Goal: Task Accomplishment & Management: Complete application form

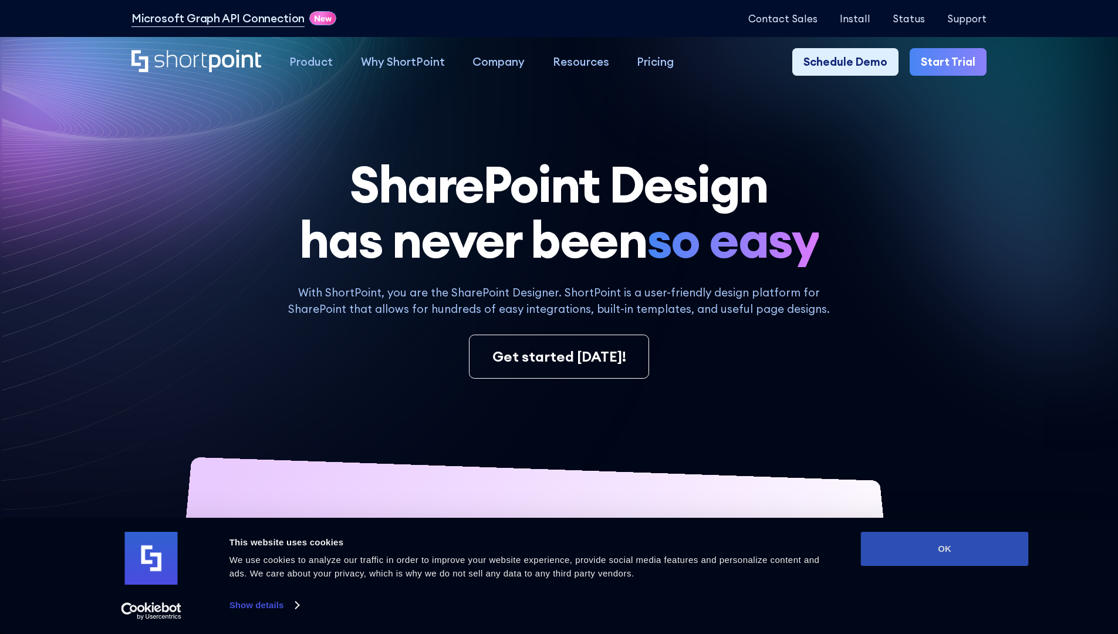
click at [944, 549] on button "OK" at bounding box center [945, 549] width 168 height 34
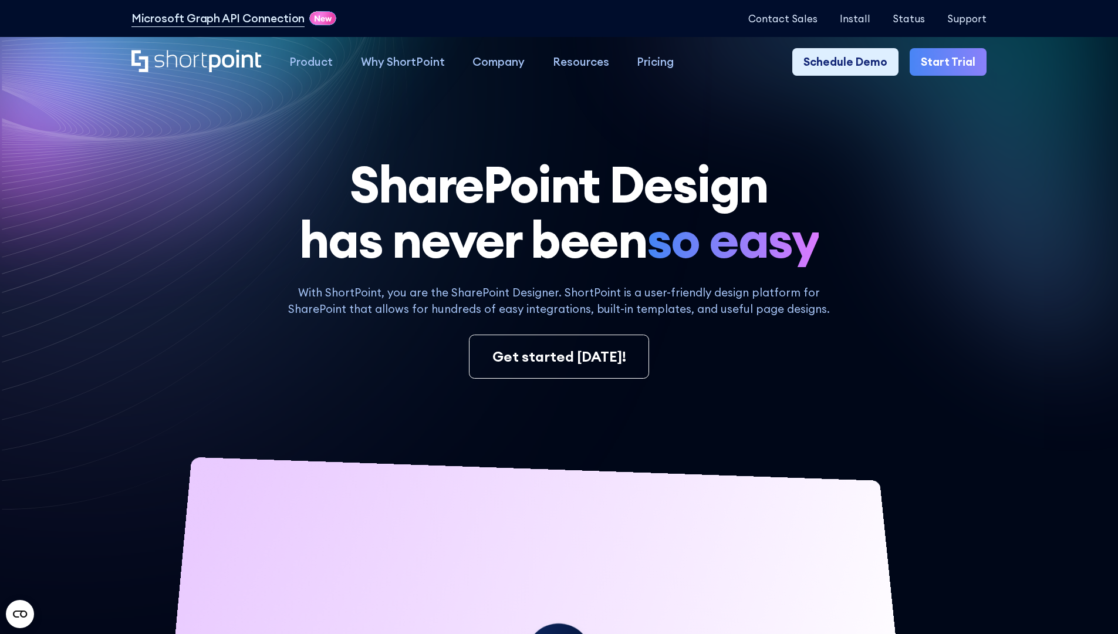
click at [952, 62] on link "Start Trial" at bounding box center [948, 62] width 77 height 28
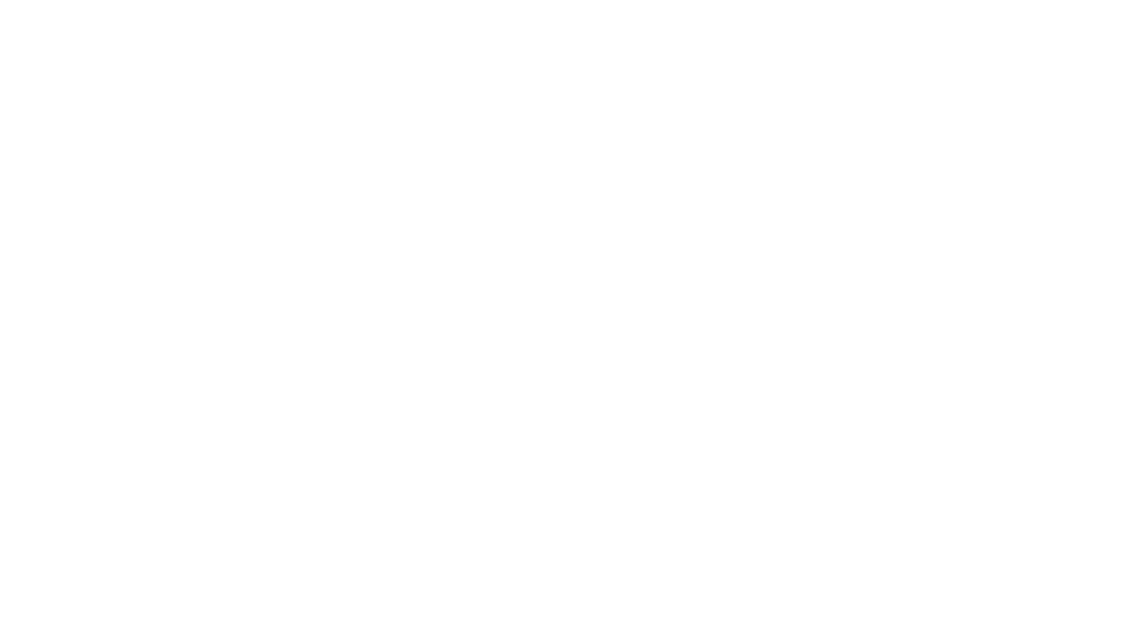
type input "Berkuskv"
type input "test@shortpoint.com"
type input "2125556789"
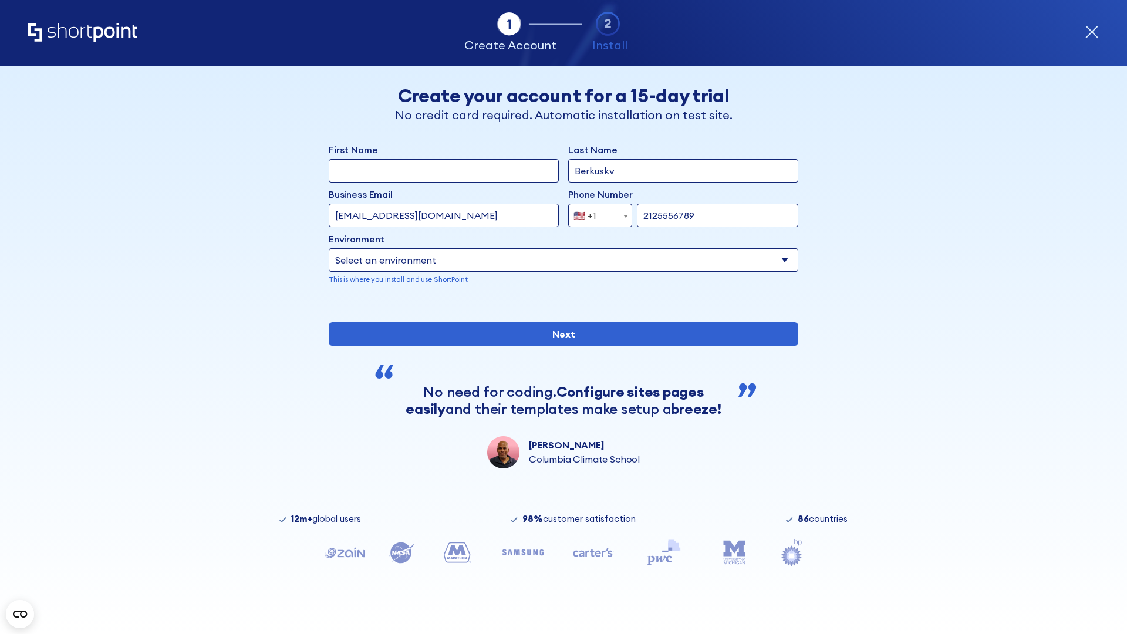
select select "Microsoft 365"
type input "2125556789"
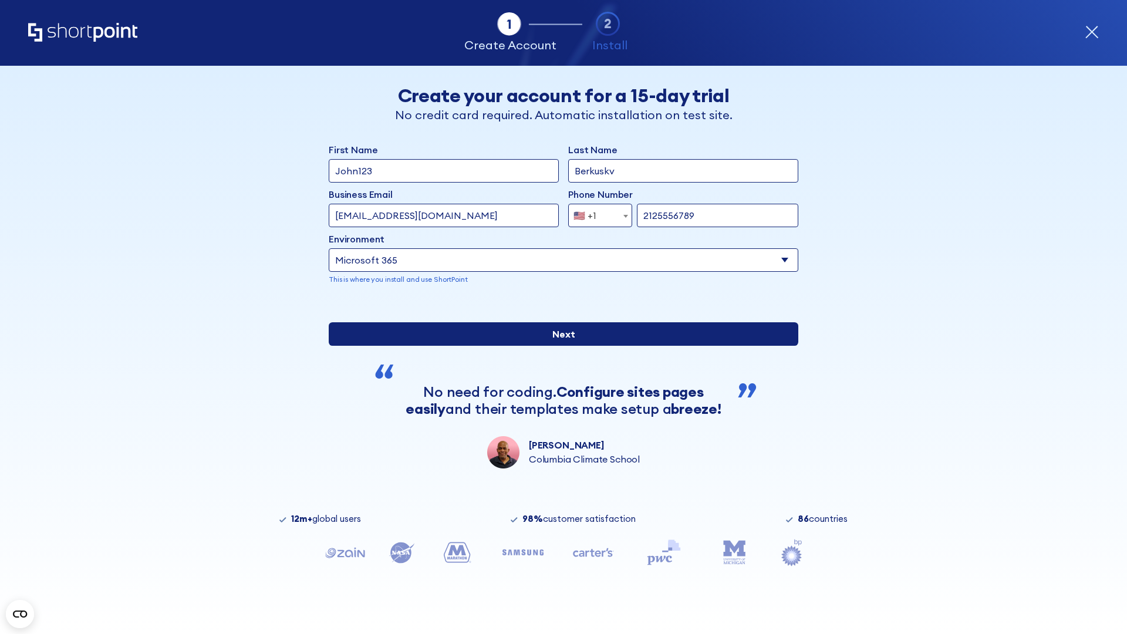
click at [559, 444] on div "First Name John123 Last Name Berkuskv Business Email Invalid Email Address test…" at bounding box center [564, 306] width 470 height 326
click at [559, 346] on input "Next" at bounding box center [564, 333] width 470 height 23
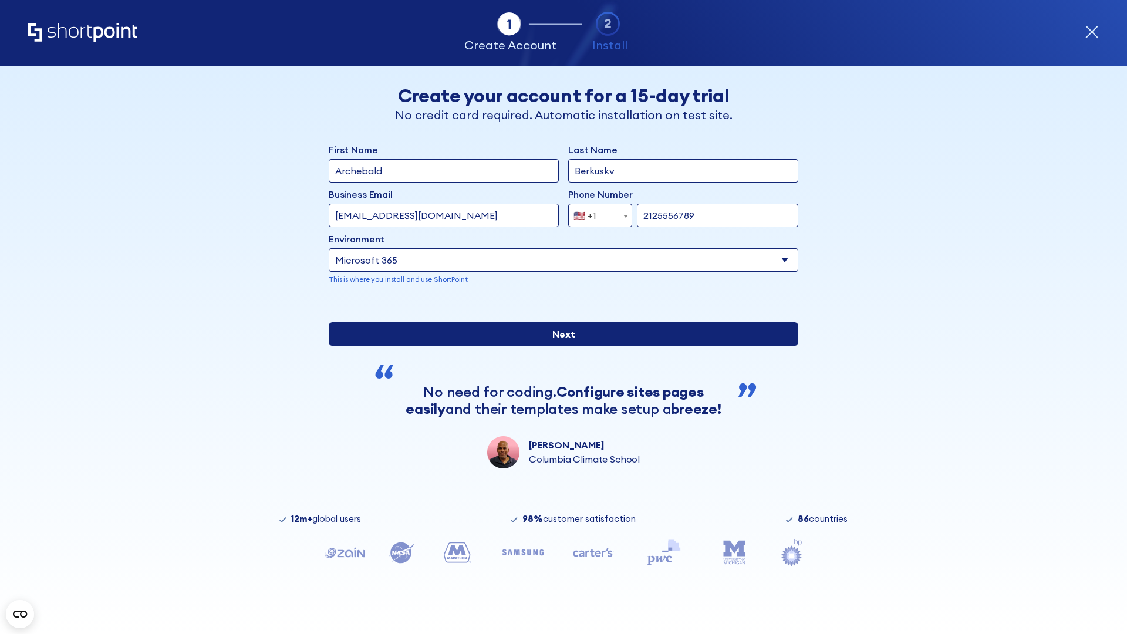
type input "Archebald"
click at [559, 346] on input "Next" at bounding box center [564, 333] width 470 height 23
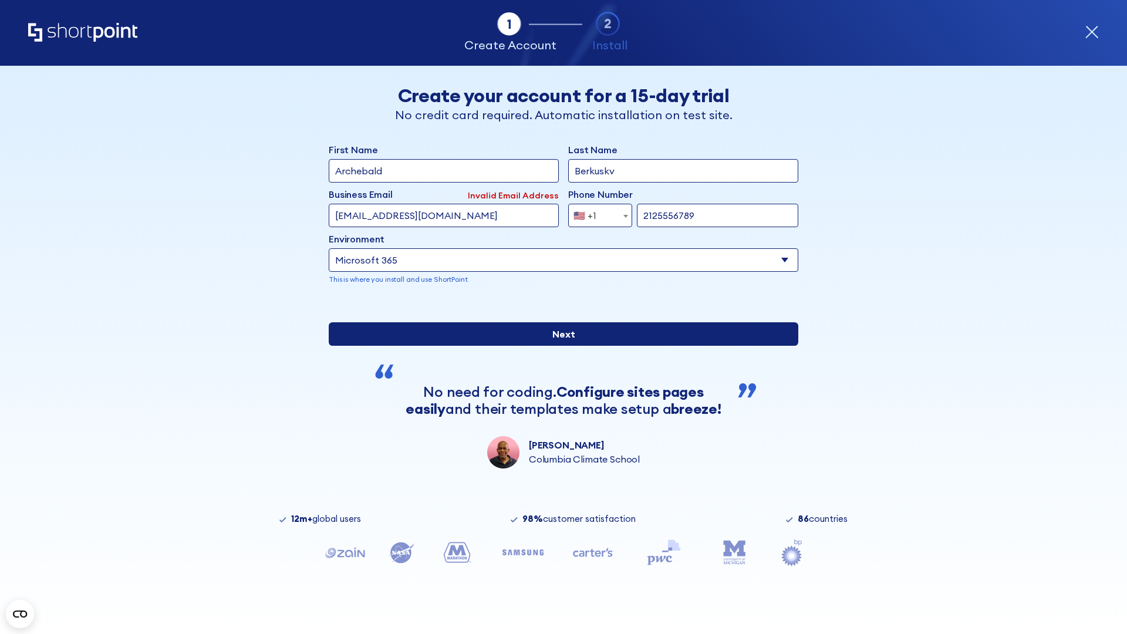
click at [559, 346] on input "Next" at bounding box center [564, 333] width 470 height 23
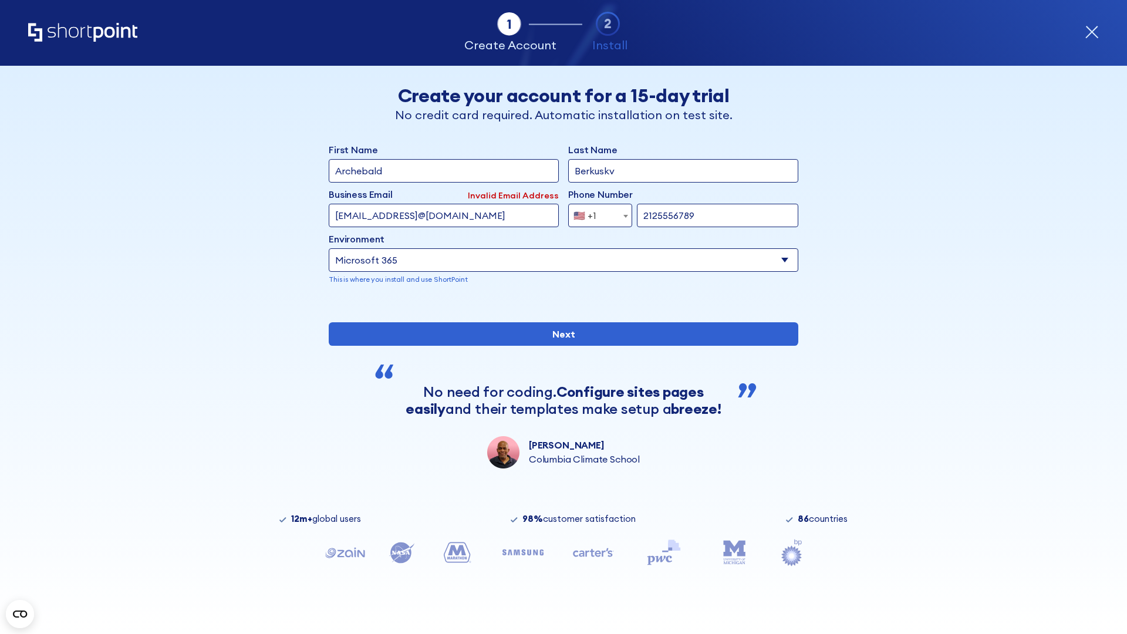
type input "testEmail@protonmail.comtest@shortpoint.com"
click at [596, 215] on span "🇺🇸 +1" at bounding box center [588, 215] width 39 height 23
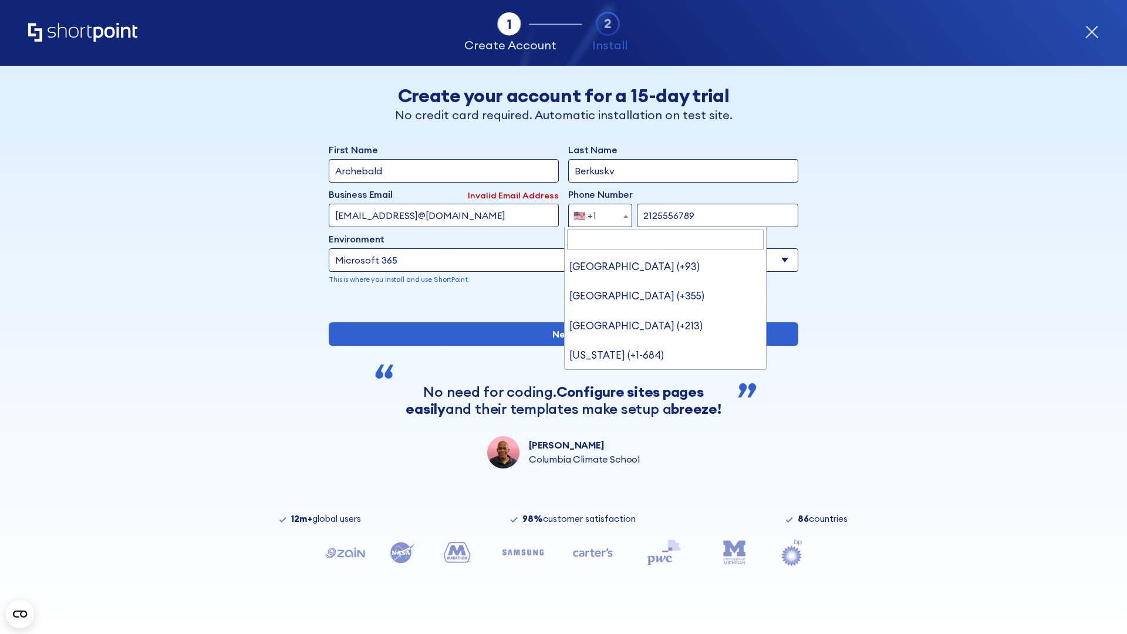
type input "[GEOGRAPHIC_DATA] (+966)"
select select "+966"
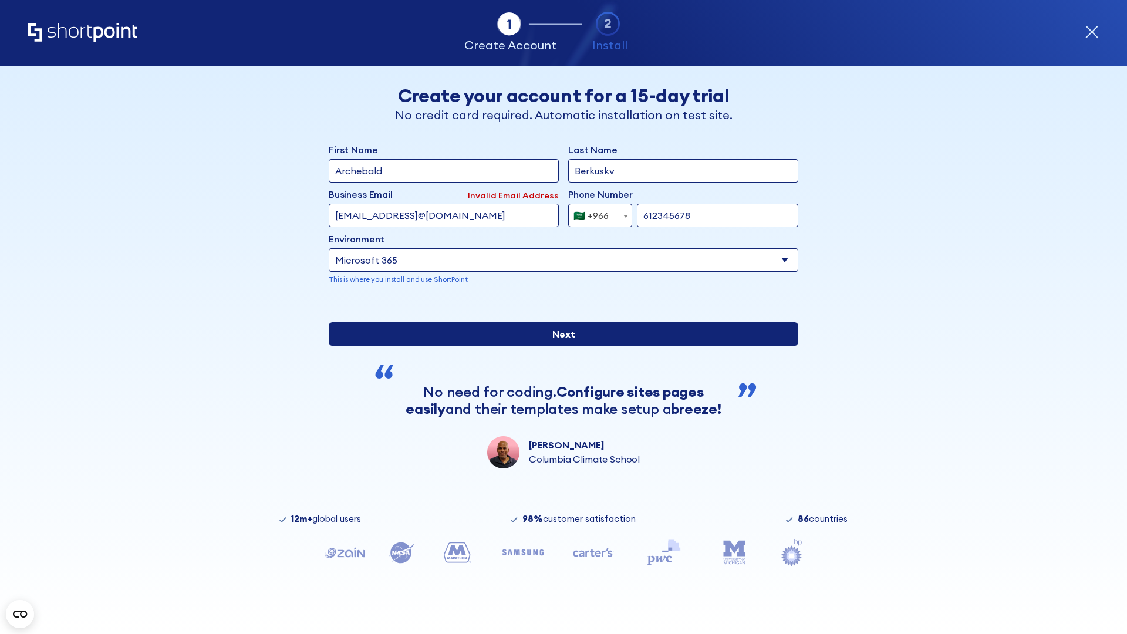
type input "612345678"
click at [559, 346] on input "Next" at bounding box center [564, 333] width 470 height 23
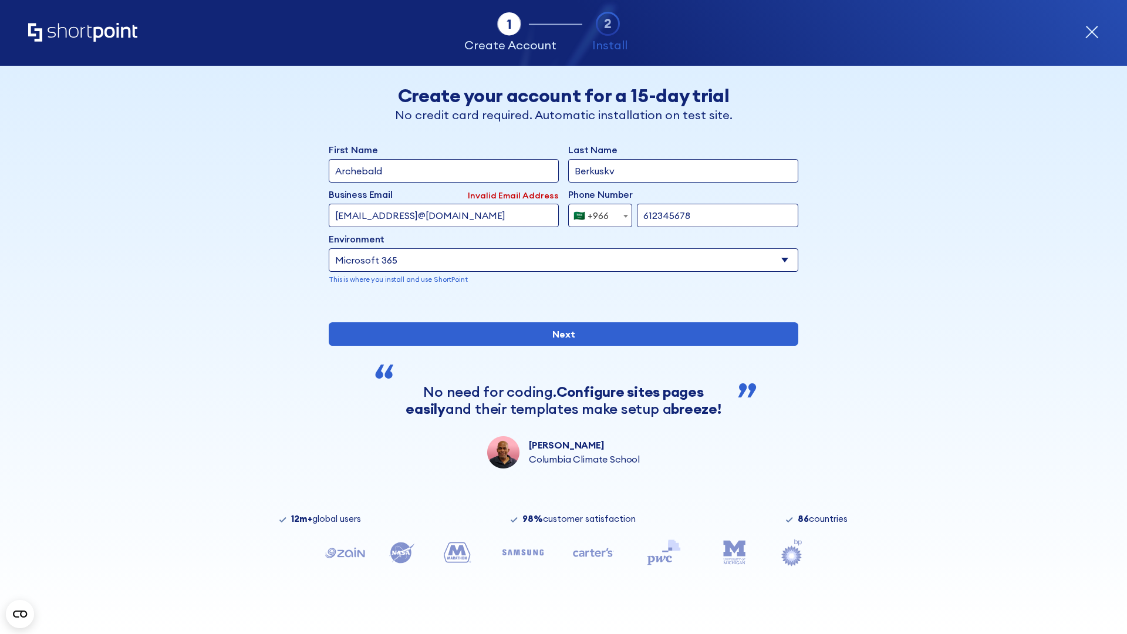
click at [596, 215] on div "🇸🇦 +966" at bounding box center [590, 215] width 35 height 23
select select "+971"
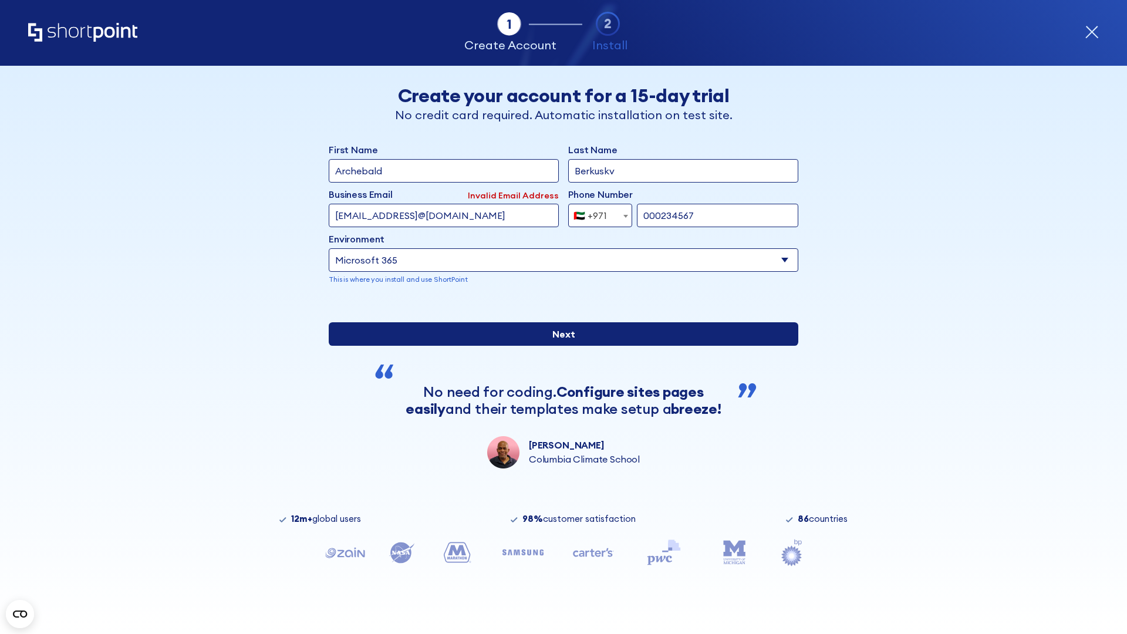
type input "000234567"
click at [559, 346] on input "Next" at bounding box center [564, 333] width 470 height 23
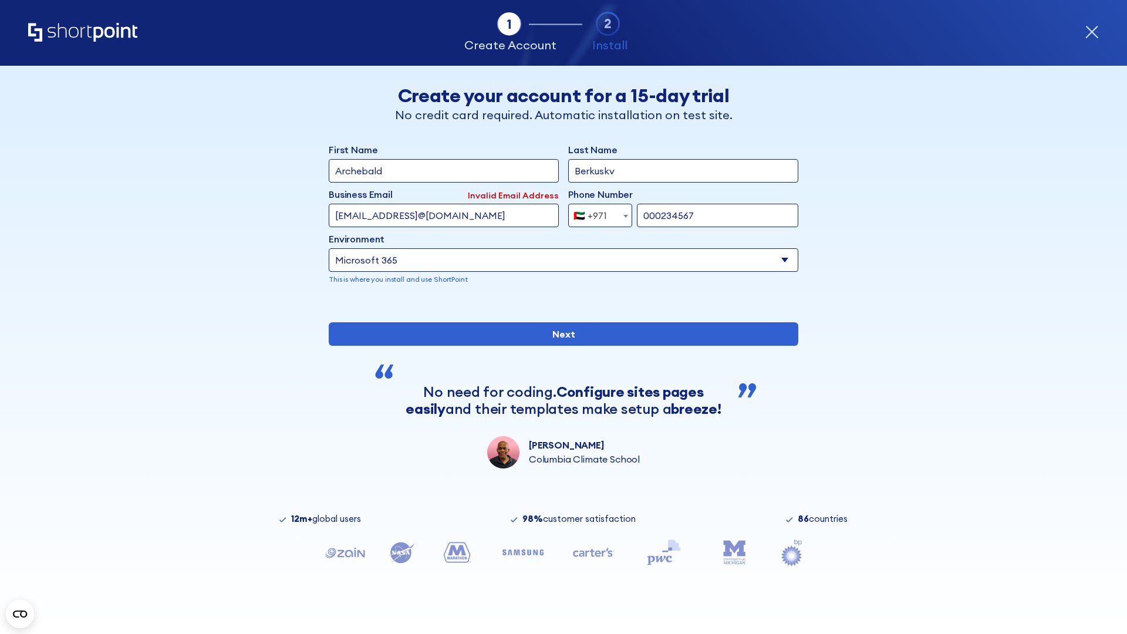
click at [596, 215] on div "🇦🇪 +971" at bounding box center [589, 215] width 33 height 23
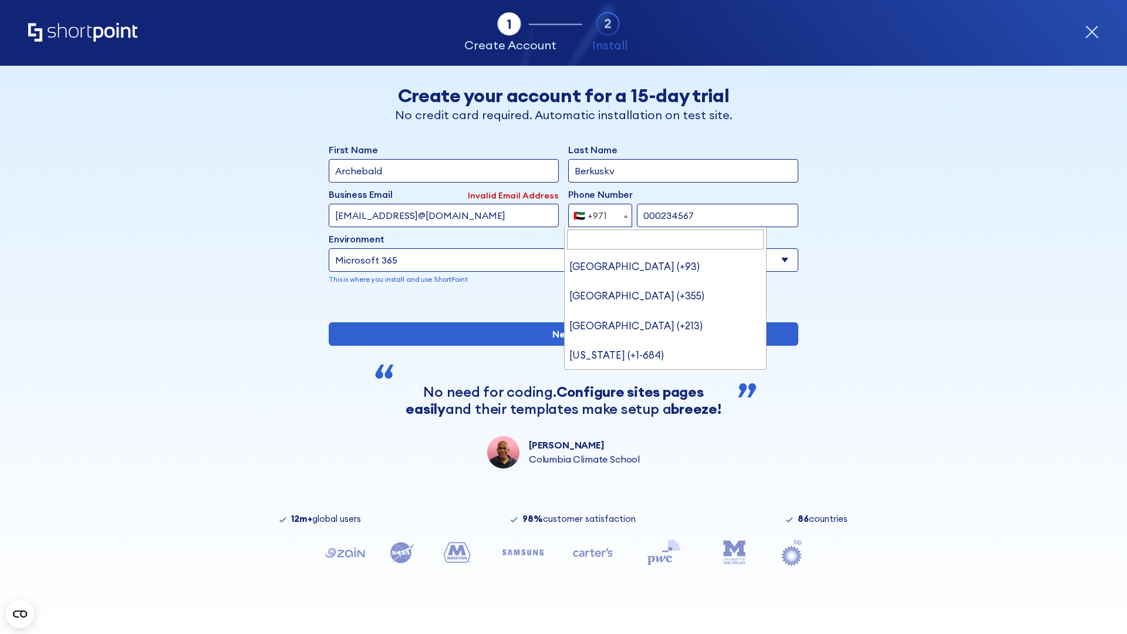
type input "[GEOGRAPHIC_DATA] (+44)"
select select "+44"
type input "0012345678"
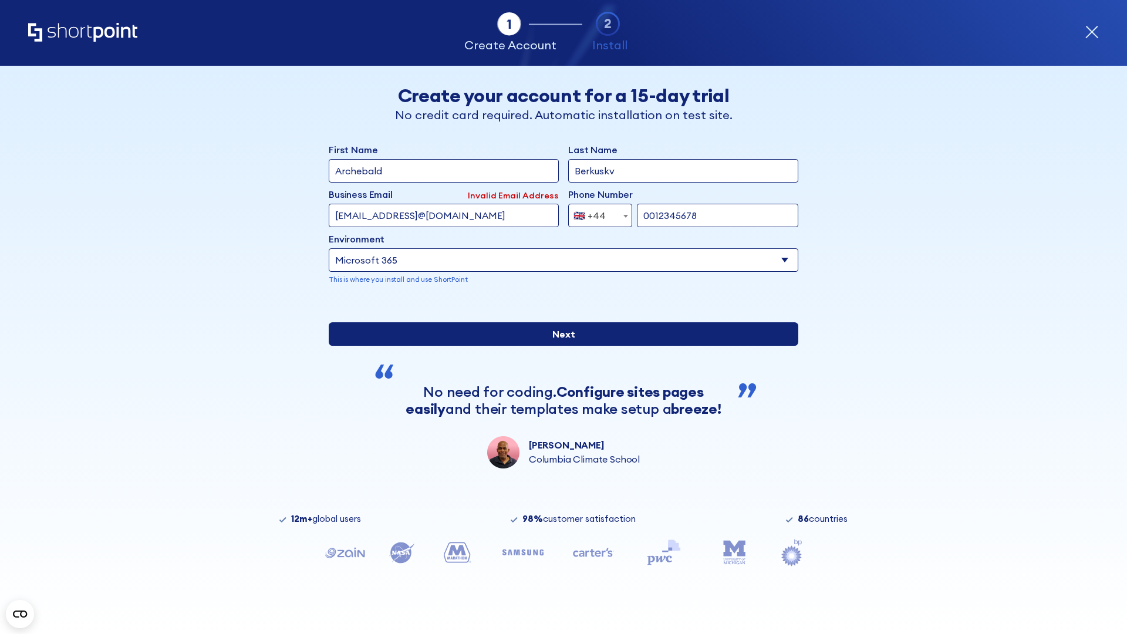
click at [559, 346] on input "Next" at bounding box center [564, 333] width 470 height 23
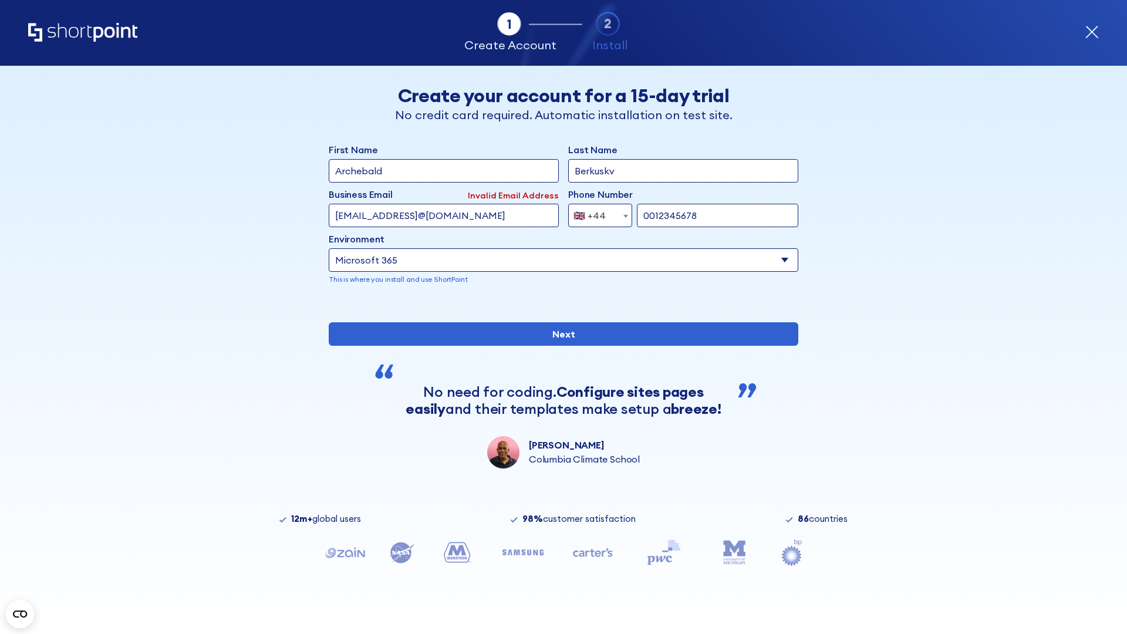
click at [596, 215] on div "🇬🇧 +44" at bounding box center [589, 215] width 32 height 23
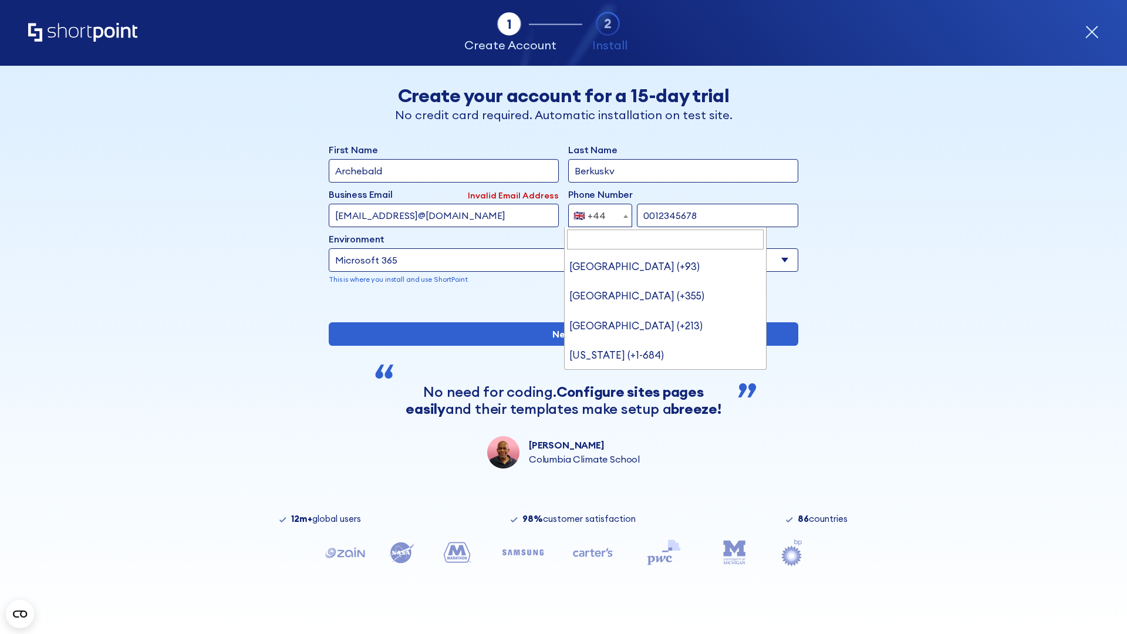
type input "Ukraine (+380)"
select select "+380"
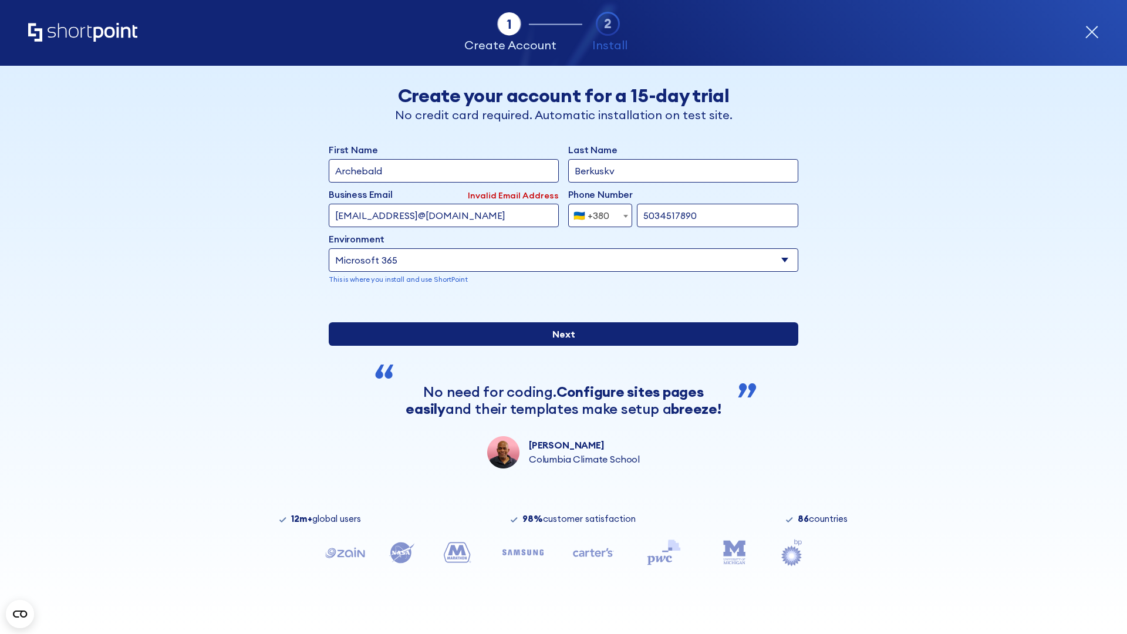
type input "5034517890"
click at [559, 346] on input "Next" at bounding box center [564, 333] width 470 height 23
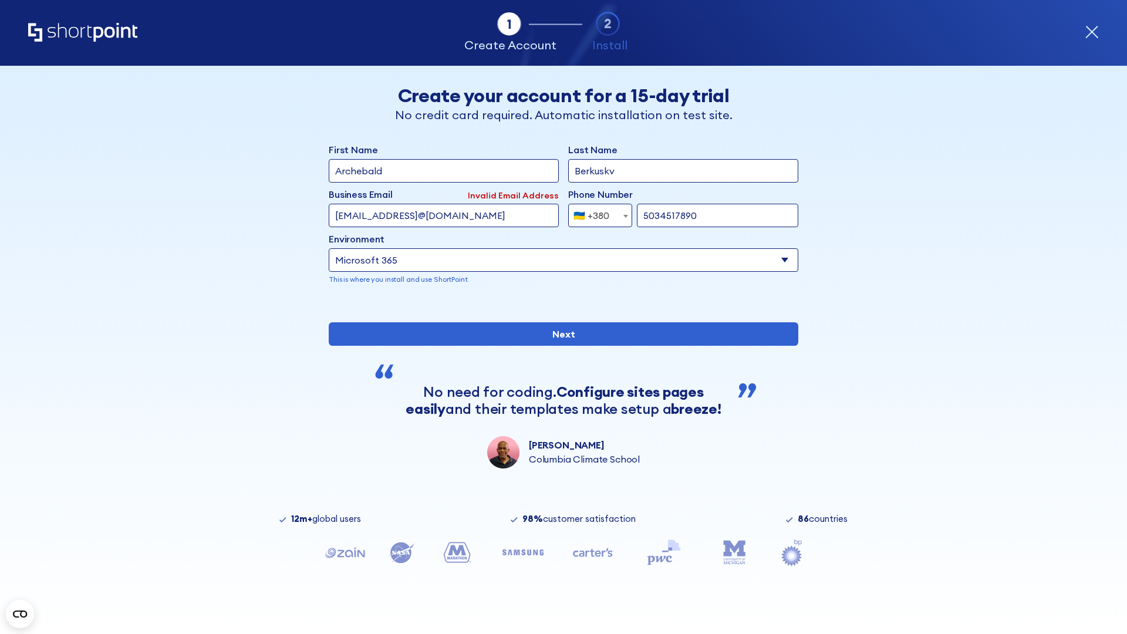
click at [596, 215] on div "🇺🇦 +380" at bounding box center [591, 215] width 36 height 23
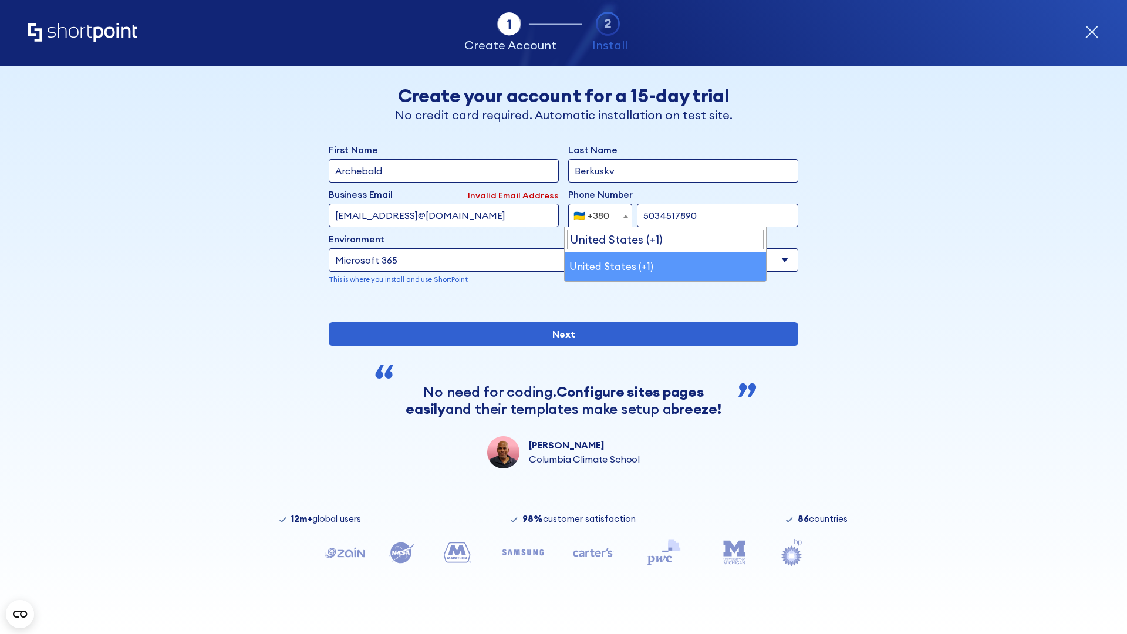
select select "+1"
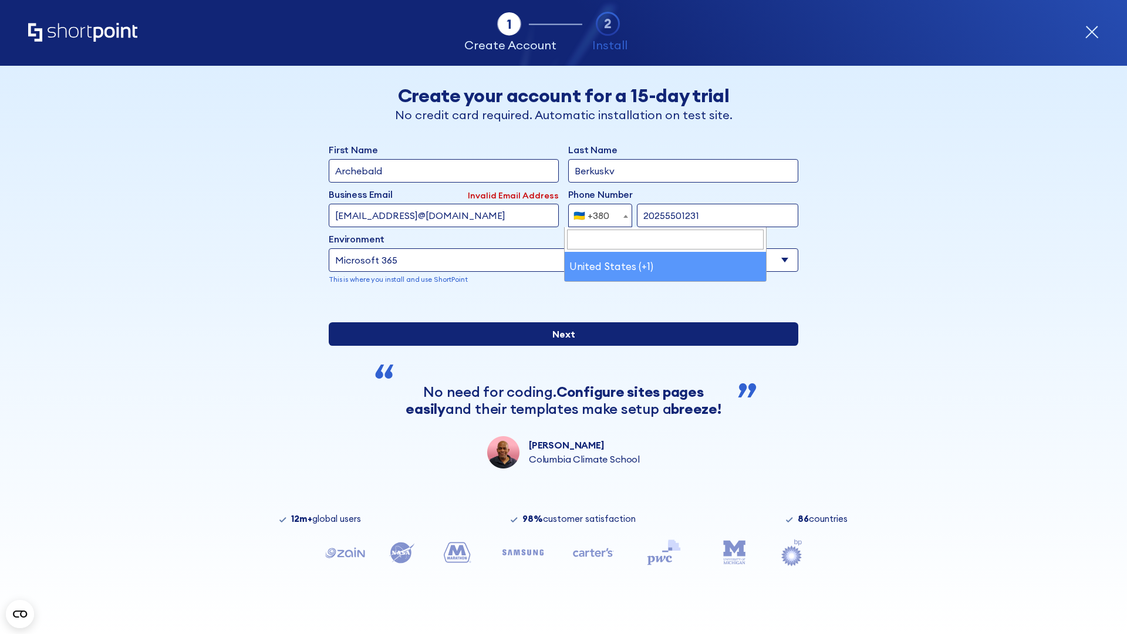
type input "20255501231"
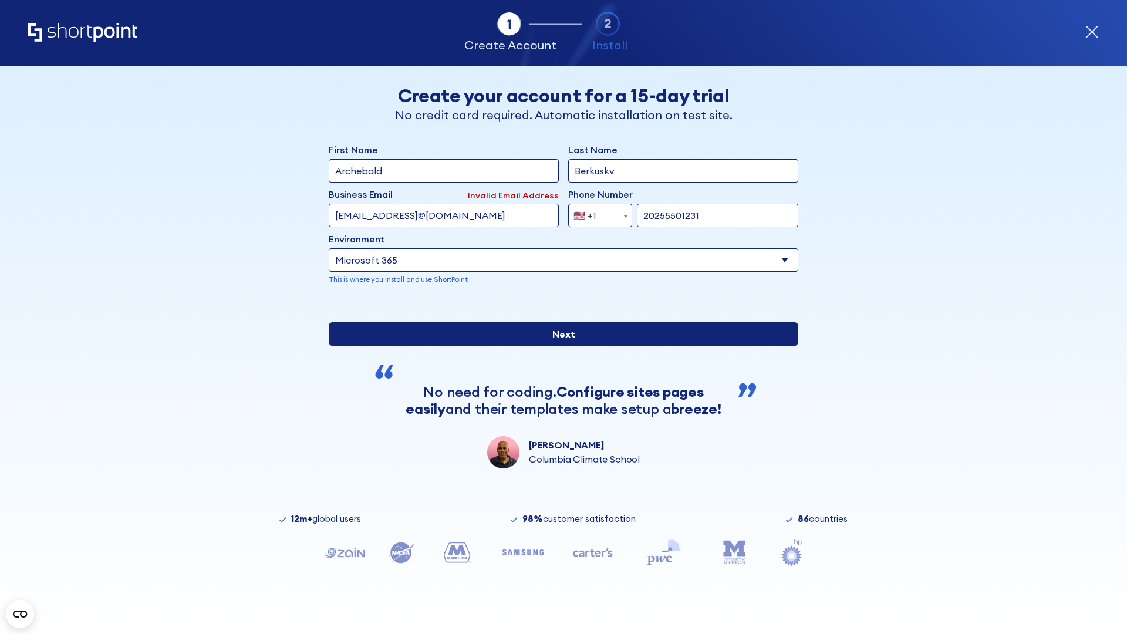
click at [559, 346] on input "Next" at bounding box center [564, 333] width 470 height 23
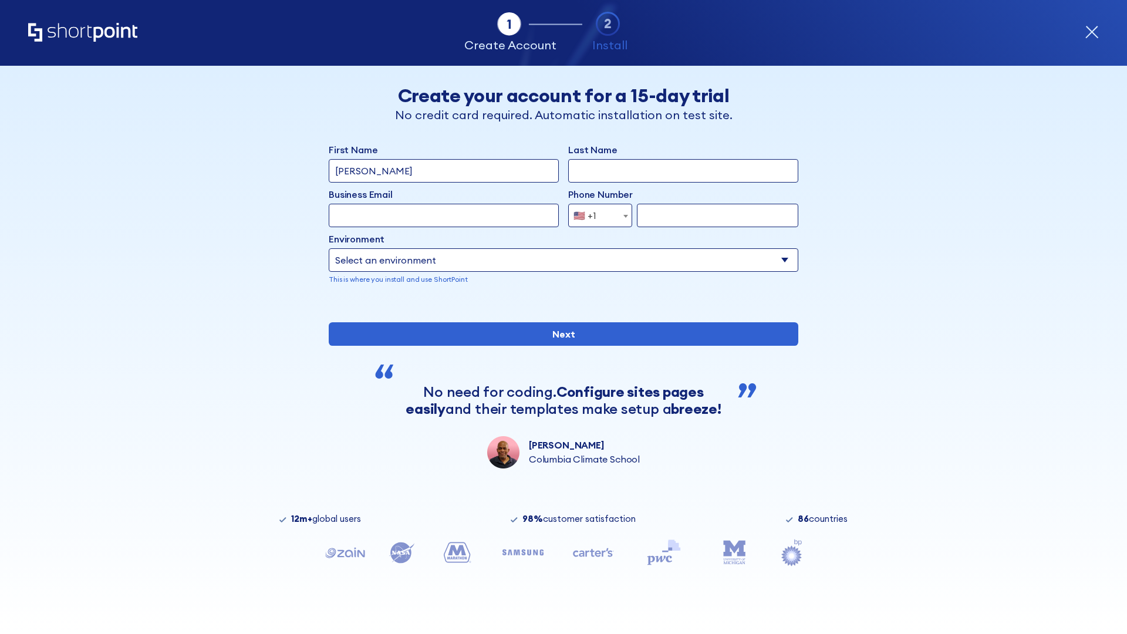
type input "Mary-Jane"
type input "Berkuskv"
type input "john@company.com"
click at [596, 215] on span "🇺🇸 +1" at bounding box center [588, 215] width 39 height 23
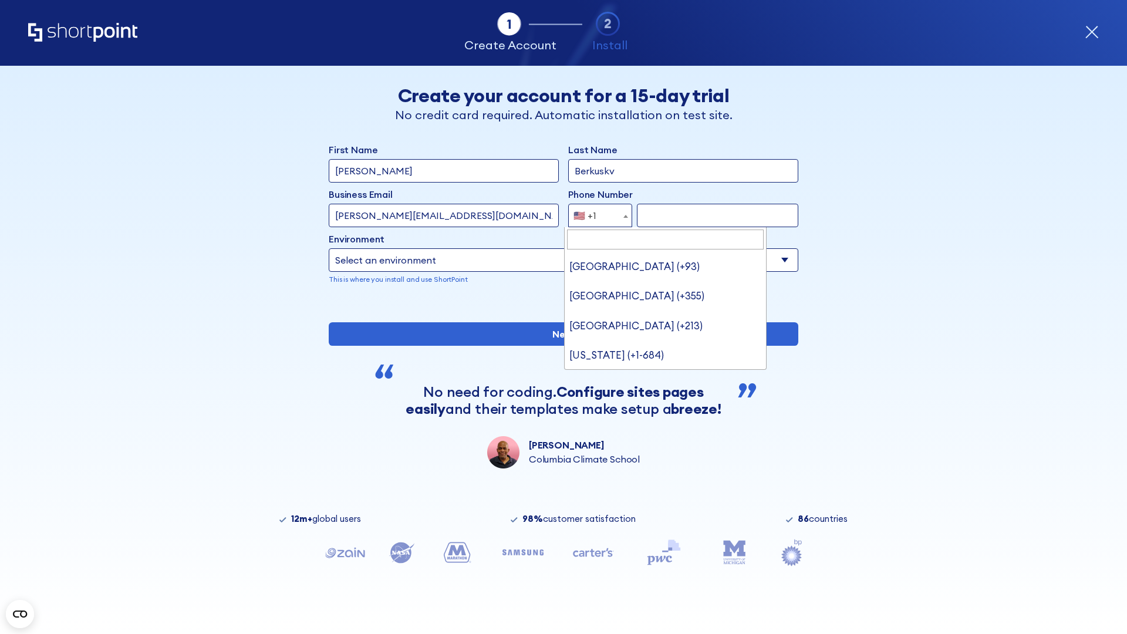
type input "[GEOGRAPHIC_DATA] (+966)"
select select "+966"
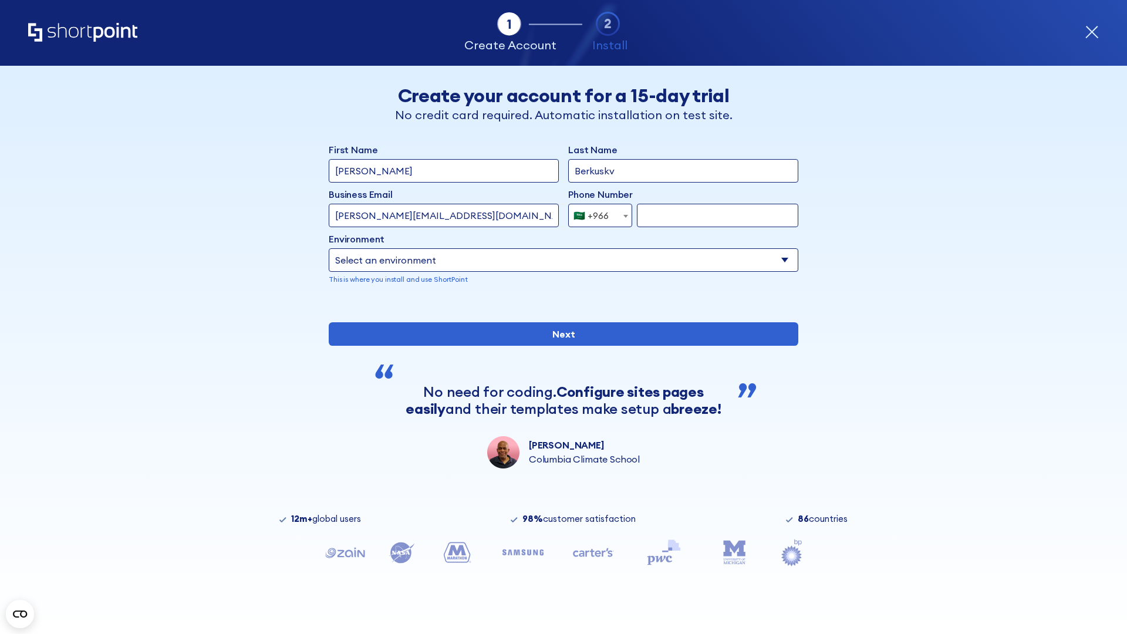
type input "512345678"
select select "Microsoft 365"
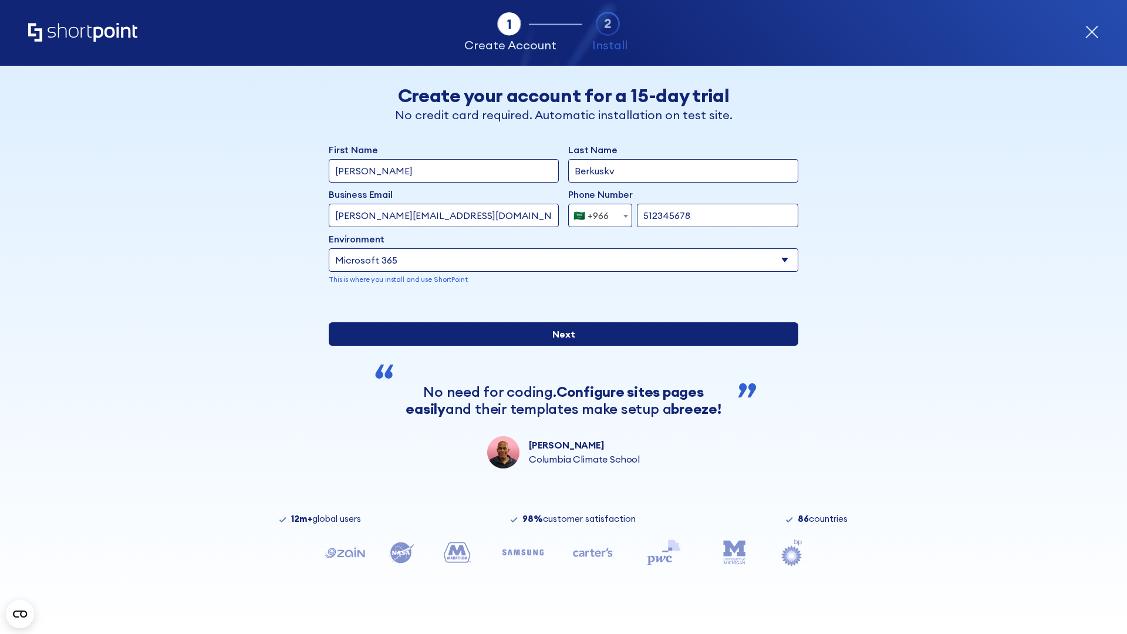
type input "512345678"
click at [559, 346] on input "Next" at bounding box center [564, 333] width 470 height 23
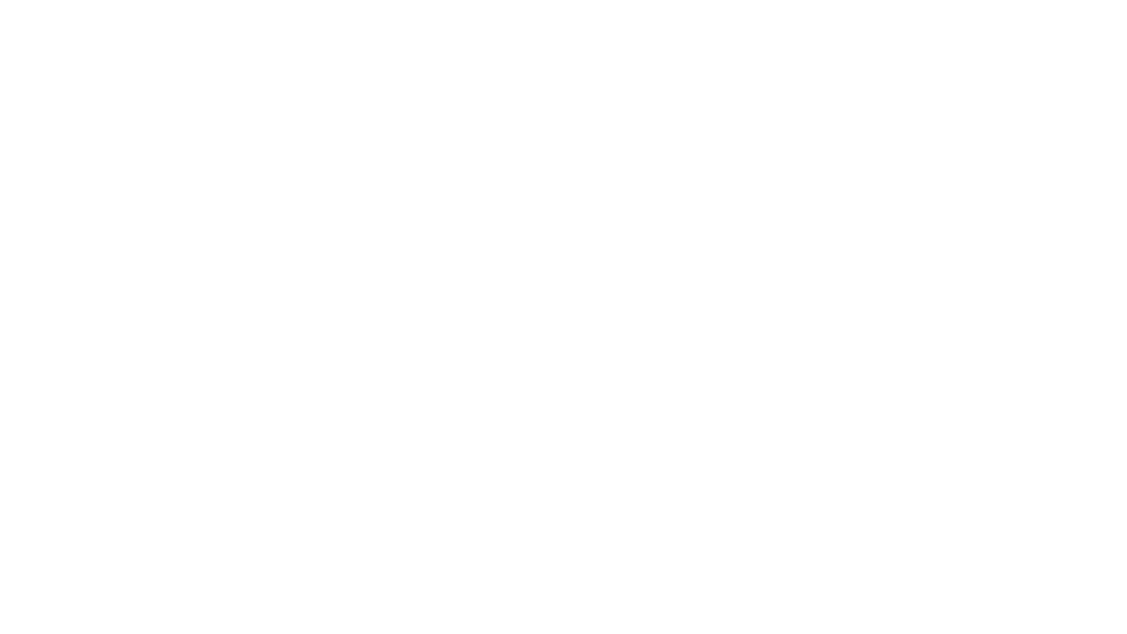
select select "+966"
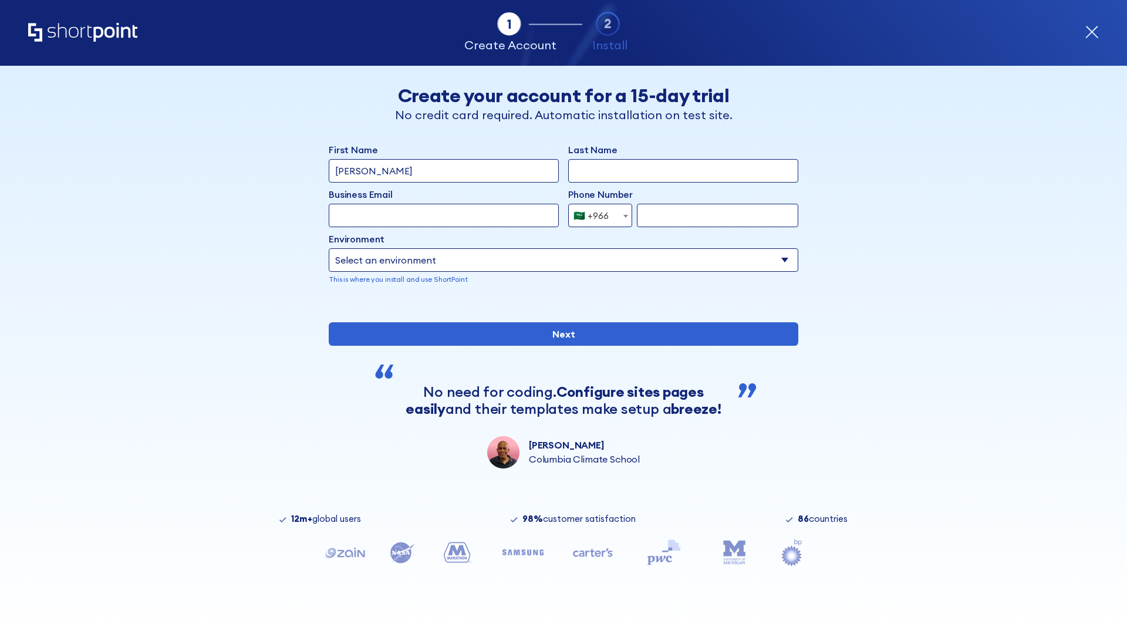
type input "D'Souza"
type input "Berkuskv"
type input "hr@mybusiness.org"
click at [596, 212] on div "🇸🇦 +966" at bounding box center [590, 215] width 35 height 23
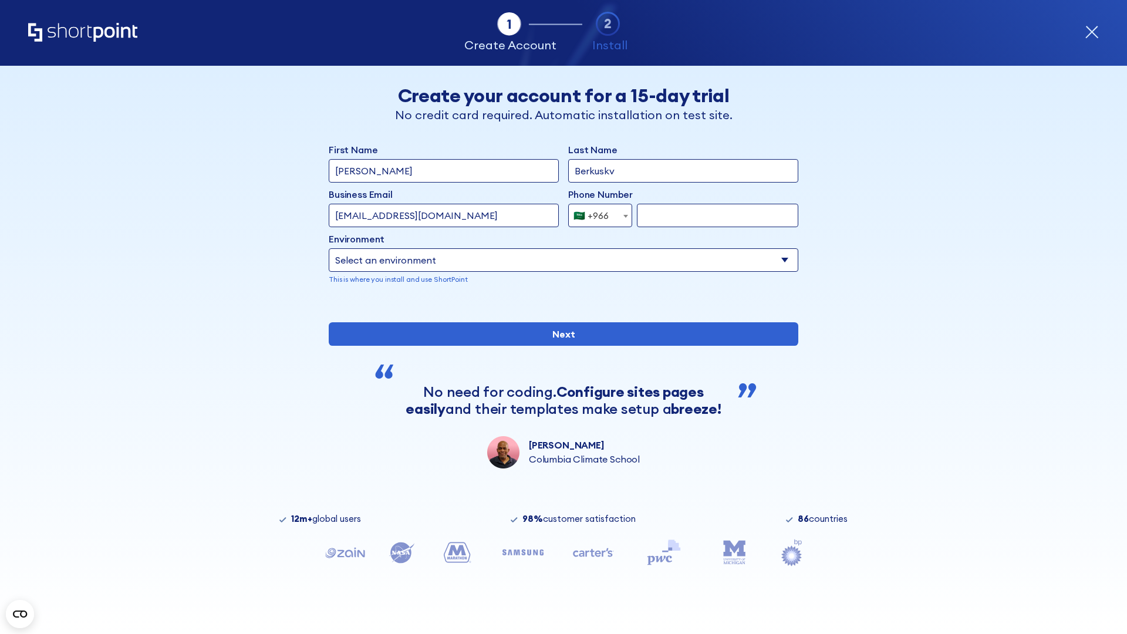
select select "+971"
type input "501234567"
select select "Microsoft 365"
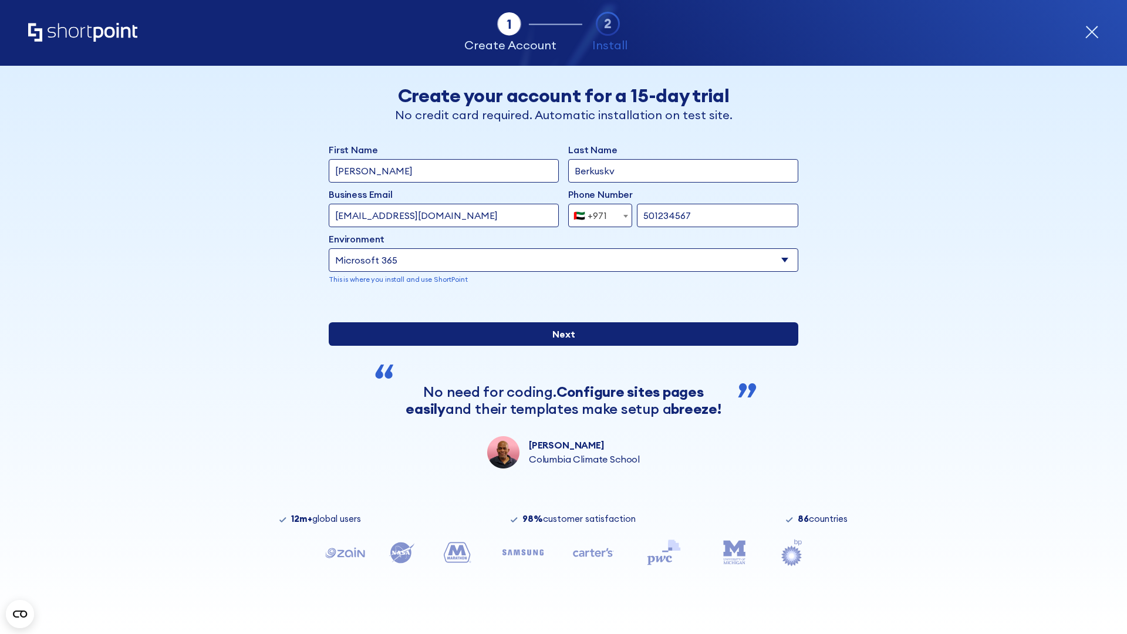
type input "501234567"
click at [559, 346] on input "Next" at bounding box center [564, 333] width 470 height 23
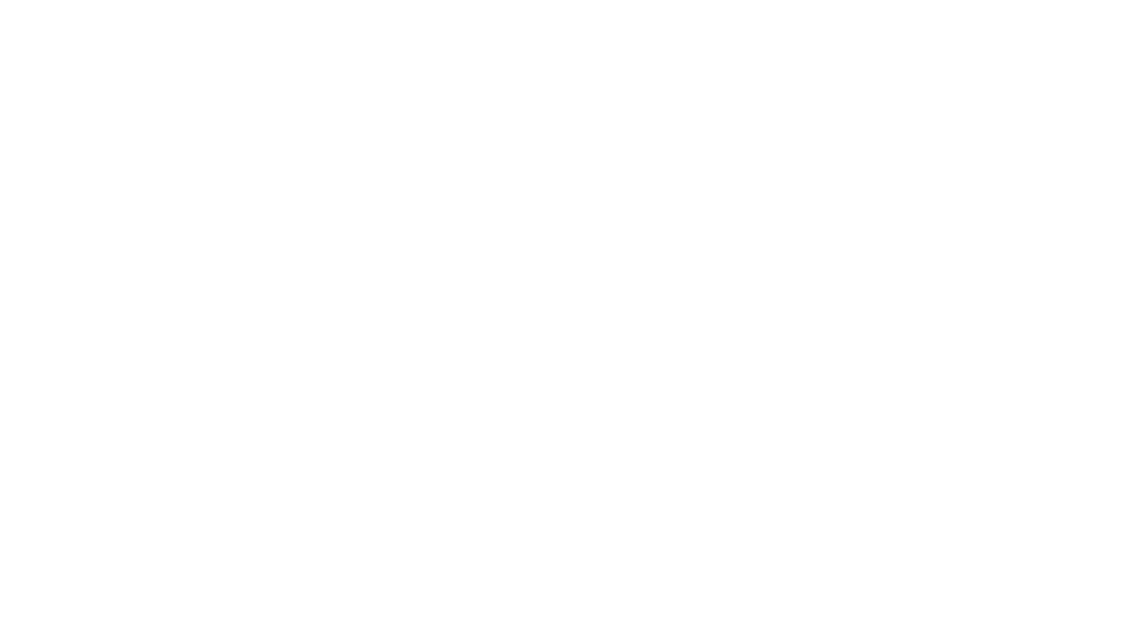
select select "+971"
type input "Van der Meer"
type input "Berkuskv"
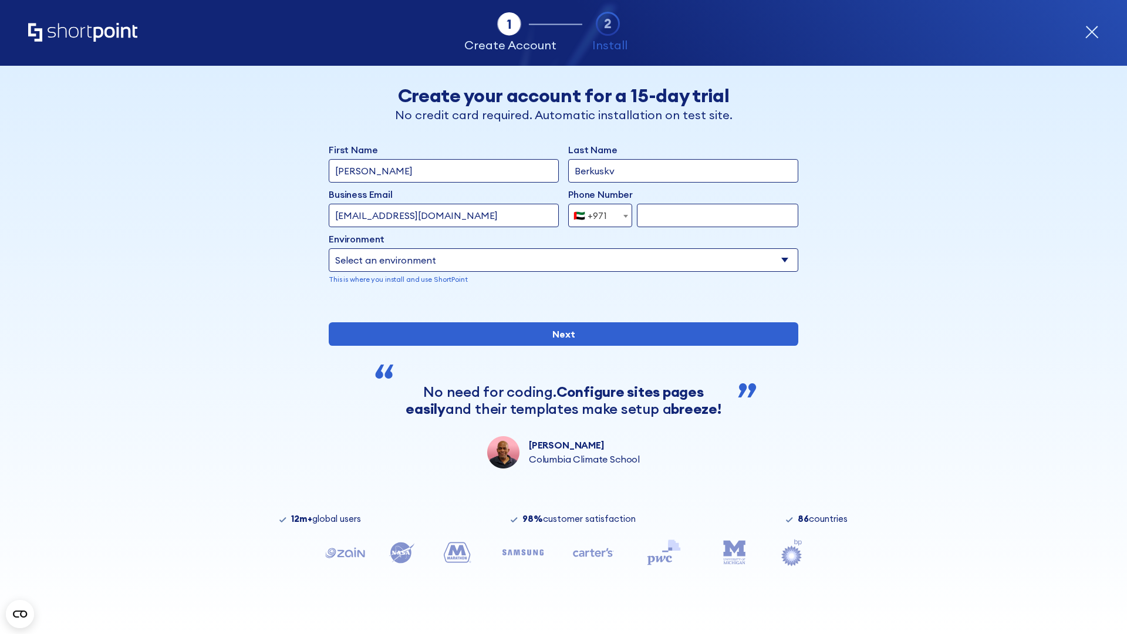
type input "support@university.edu"
click at [596, 212] on div "🇦🇪 +971" at bounding box center [589, 215] width 33 height 23
select select "+44"
type input "7912345678"
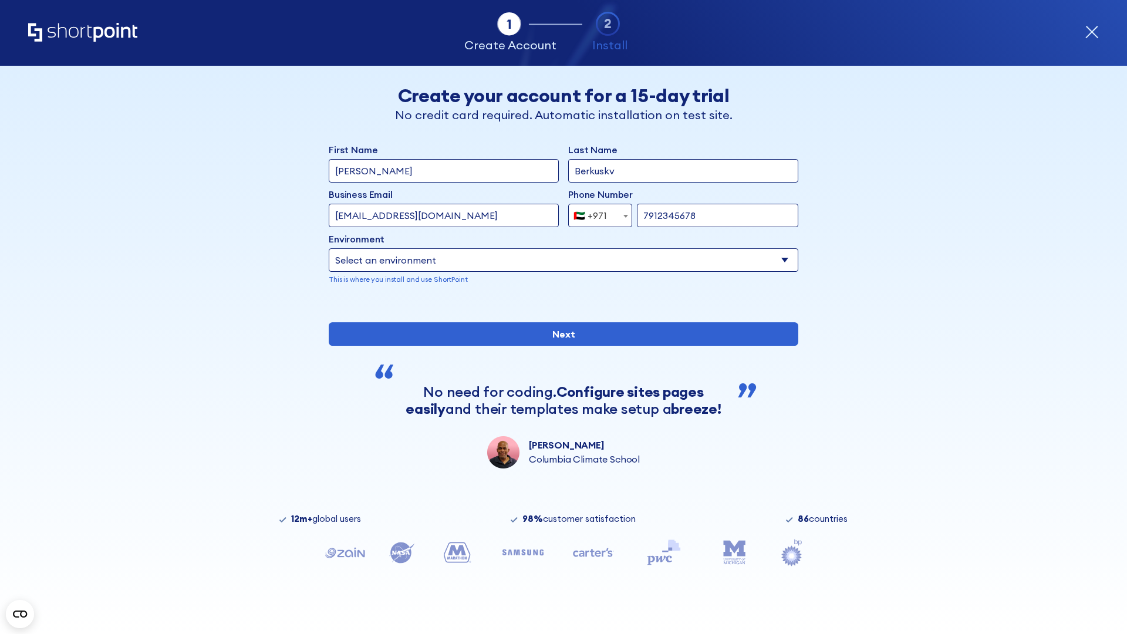
select select "Microsoft 365"
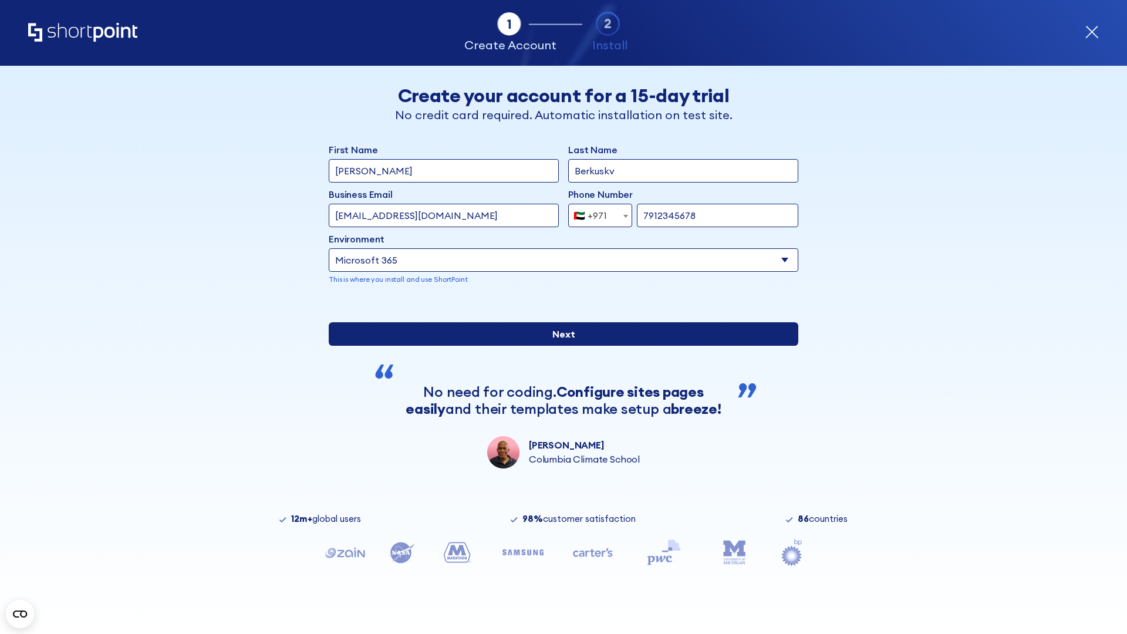
type input "7912345678"
click at [559, 346] on input "Next" at bounding box center [564, 333] width 470 height 23
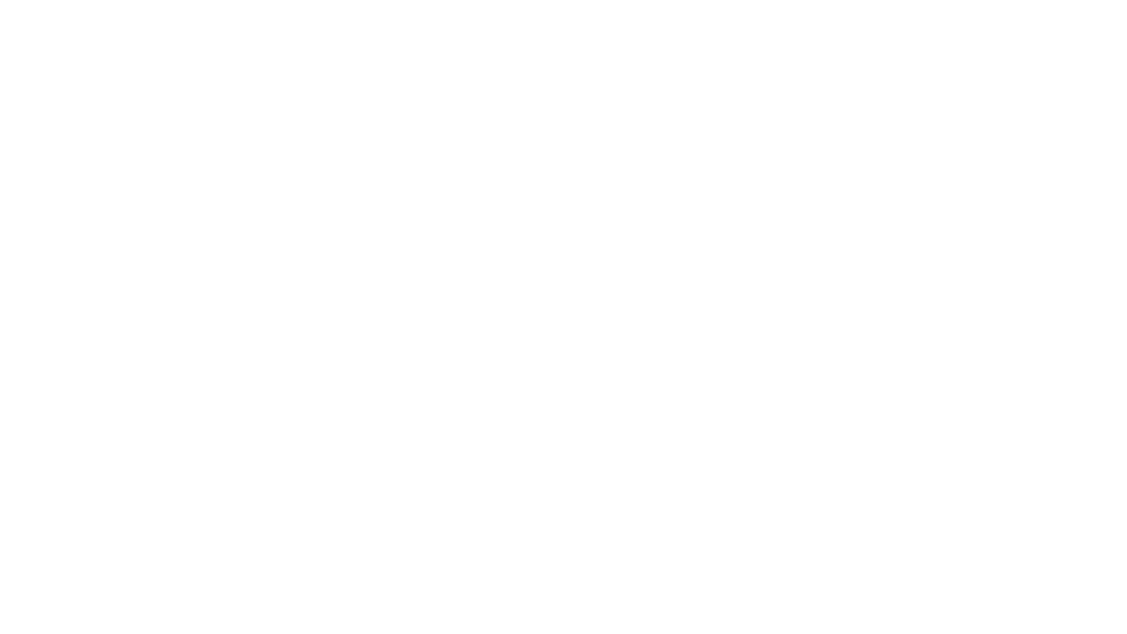
select select "+44"
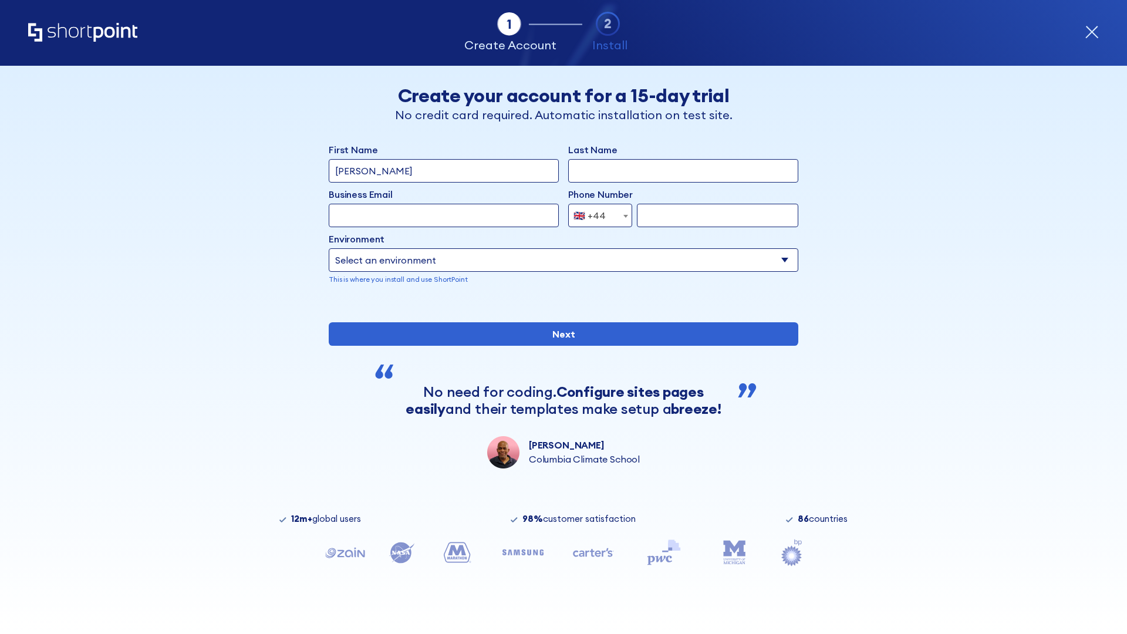
type input "[PERSON_NAME]"
type input "Berkuskv"
type input "[EMAIL_ADDRESS][DOMAIN_NAME]"
click at [596, 215] on div "🇬🇧 +44" at bounding box center [589, 215] width 32 height 23
select select "+380"
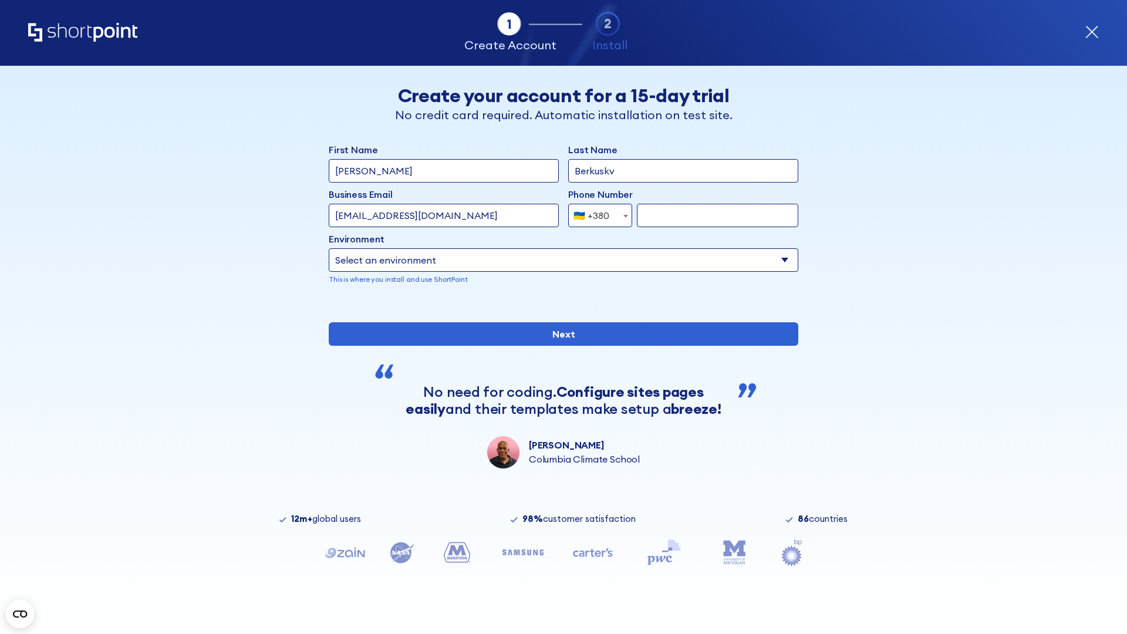
type input "663451789"
select select "Microsoft 365"
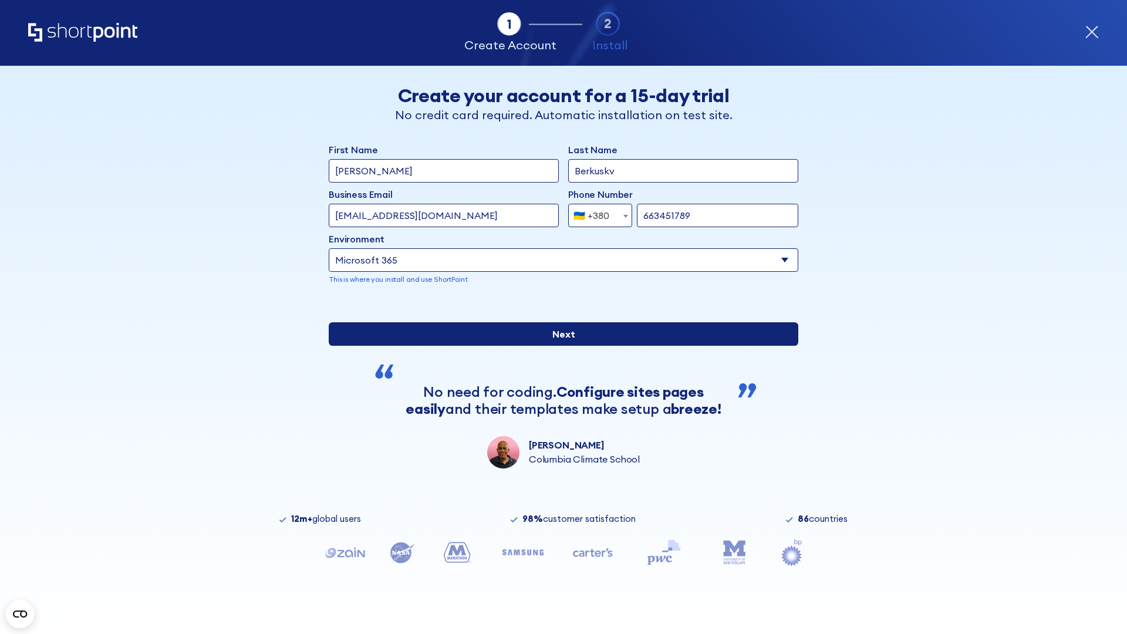
type input "663451789"
click at [559, 346] on input "Next" at bounding box center [564, 333] width 470 height 23
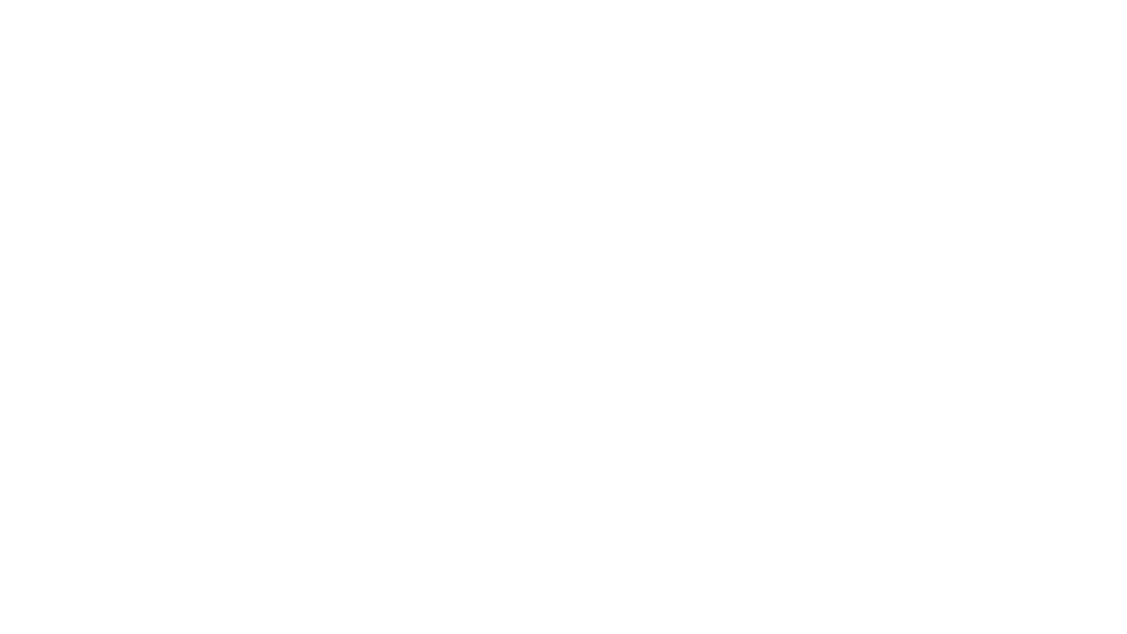
select select "+380"
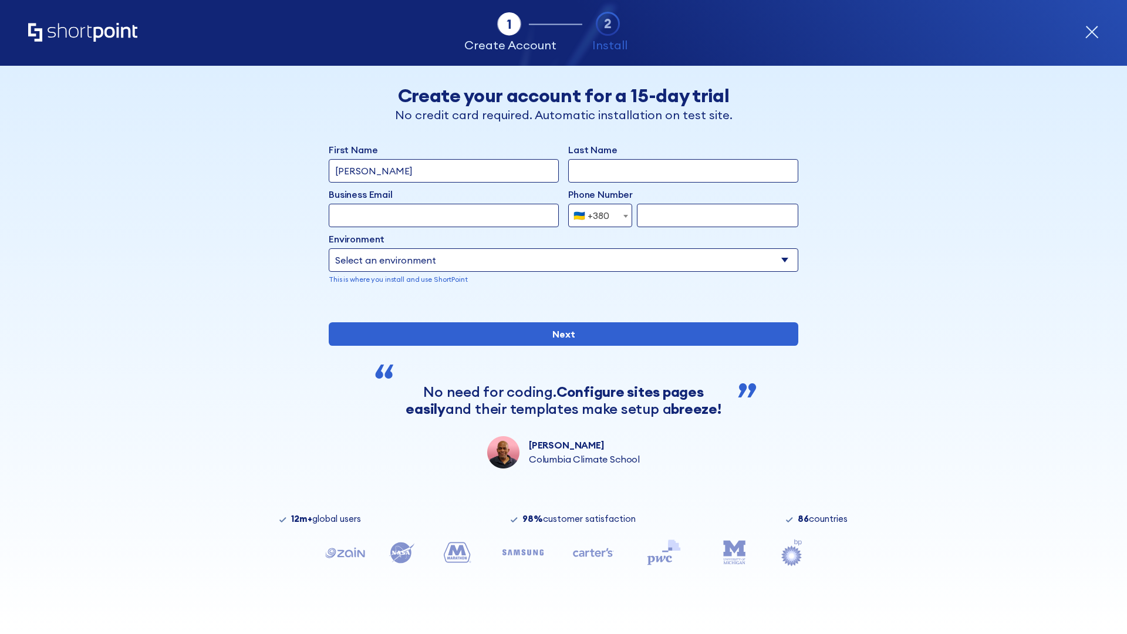
type input "[PERSON_NAME]"
type input "Berkuskv"
type input "team@hospital-uae.health"
click at [596, 215] on div "🇺🇦 +380" at bounding box center [591, 215] width 36 height 23
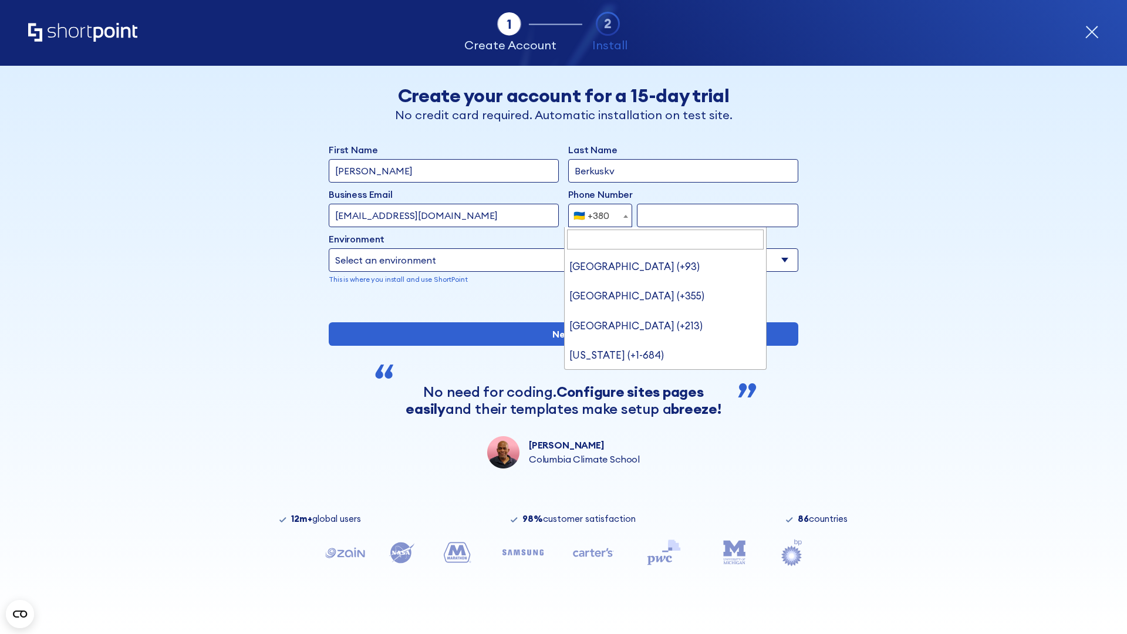
type input "United States (+1)"
select select "+1"
type input "2025550123"
select select "Microsoft 365"
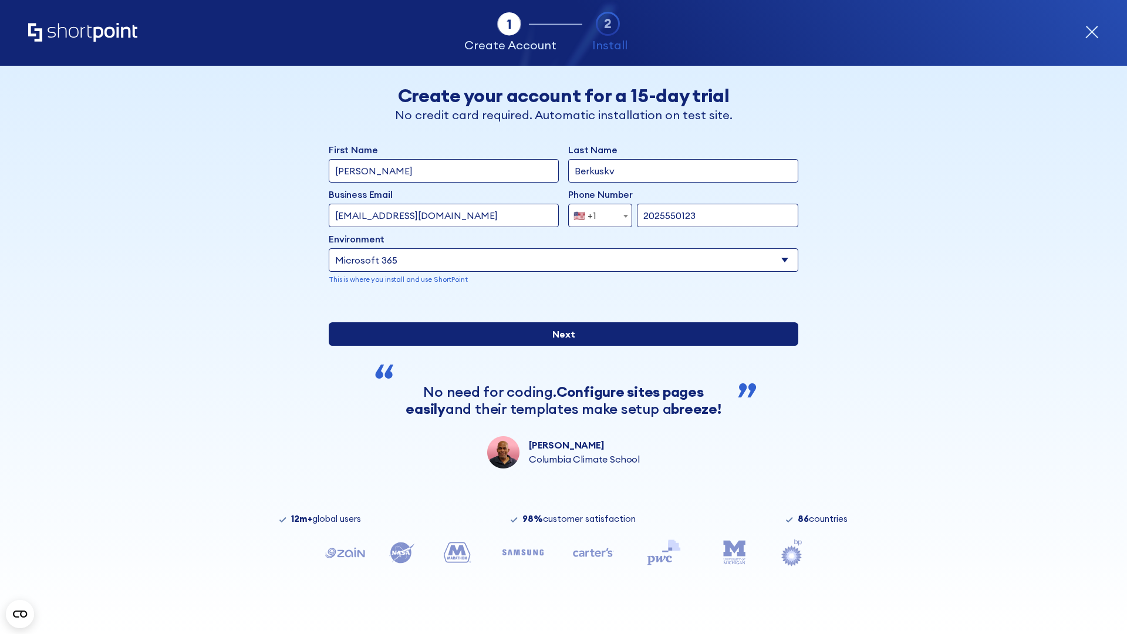
type input "2025550123"
click at [559, 346] on input "Next" at bounding box center [564, 333] width 470 height 23
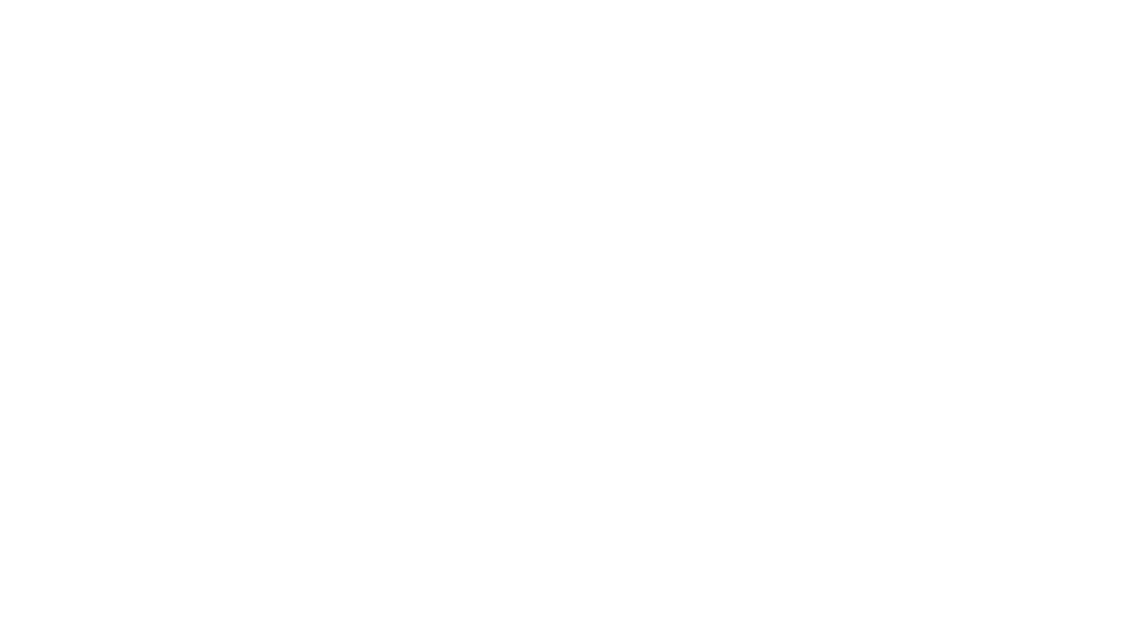
type input "Archebald"
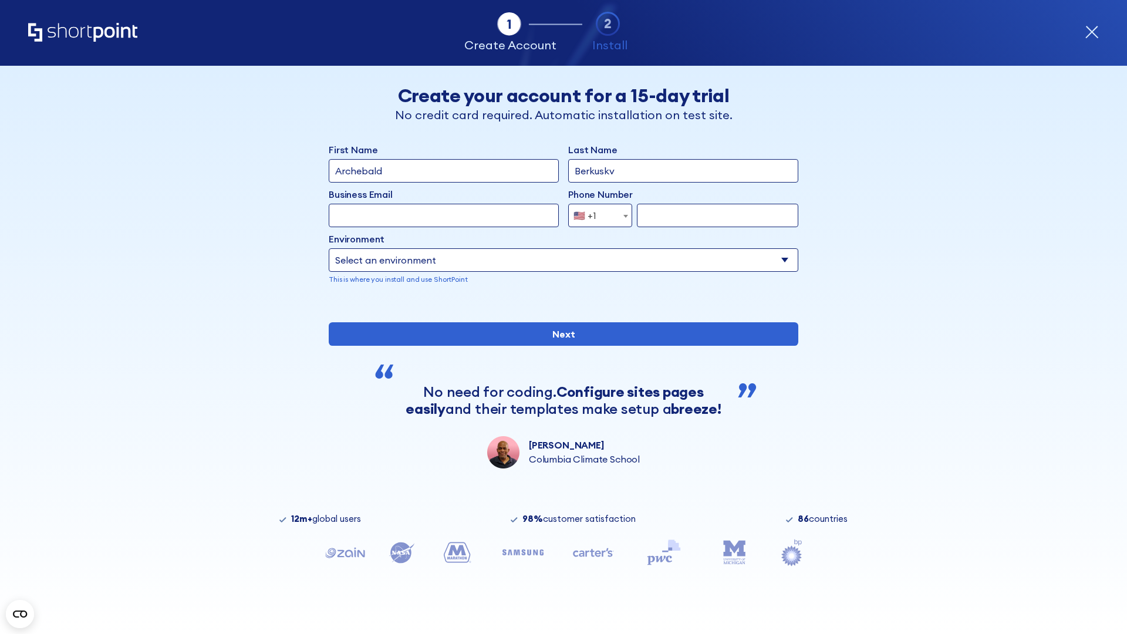
type input "Berkuskv"
type input "[EMAIL_ADDRESS][DOMAIN_NAME]"
type input "2125556789"
select select "SharePoint 2019 (On-Premise)"
type input "2125556789"
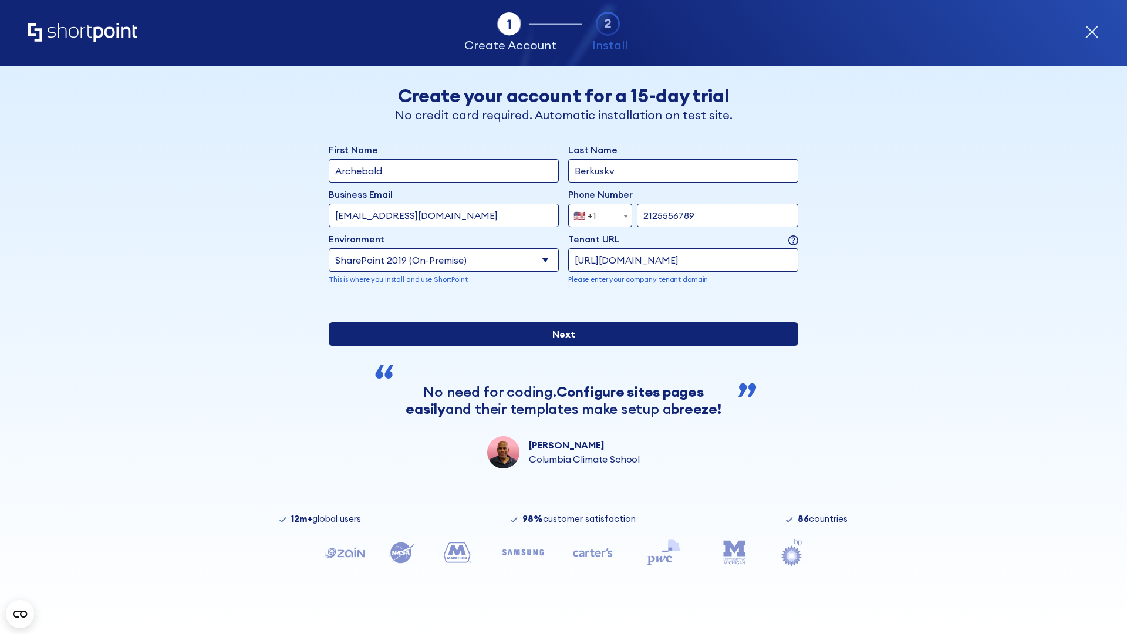
type input "https://contoso.sharepoint.xyz"
click at [559, 389] on div "First Name Archebald Last Name Berkuskv Business Email Invalid Email Address [E…" at bounding box center [564, 306] width 470 height 326
click at [559, 346] on input "Next" at bounding box center [564, 333] width 470 height 23
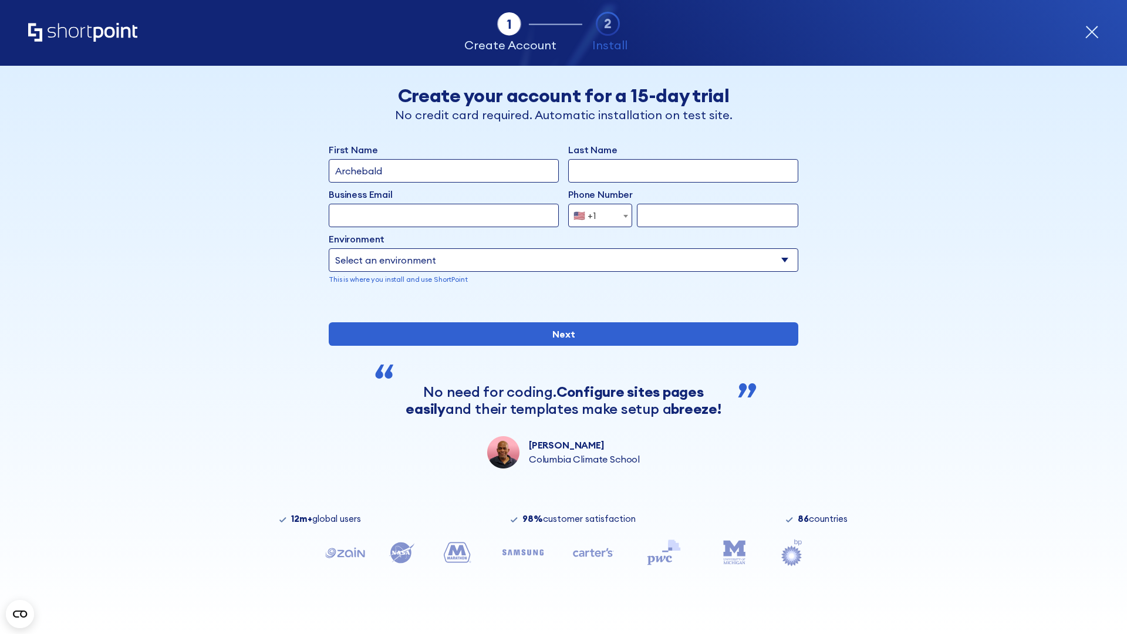
type input "Archebald"
type input "Berkuskv"
type input "[EMAIL_ADDRESS][DOMAIN_NAME]"
type input "2125556789"
select select "SharePoint 2019 (On-Premise)"
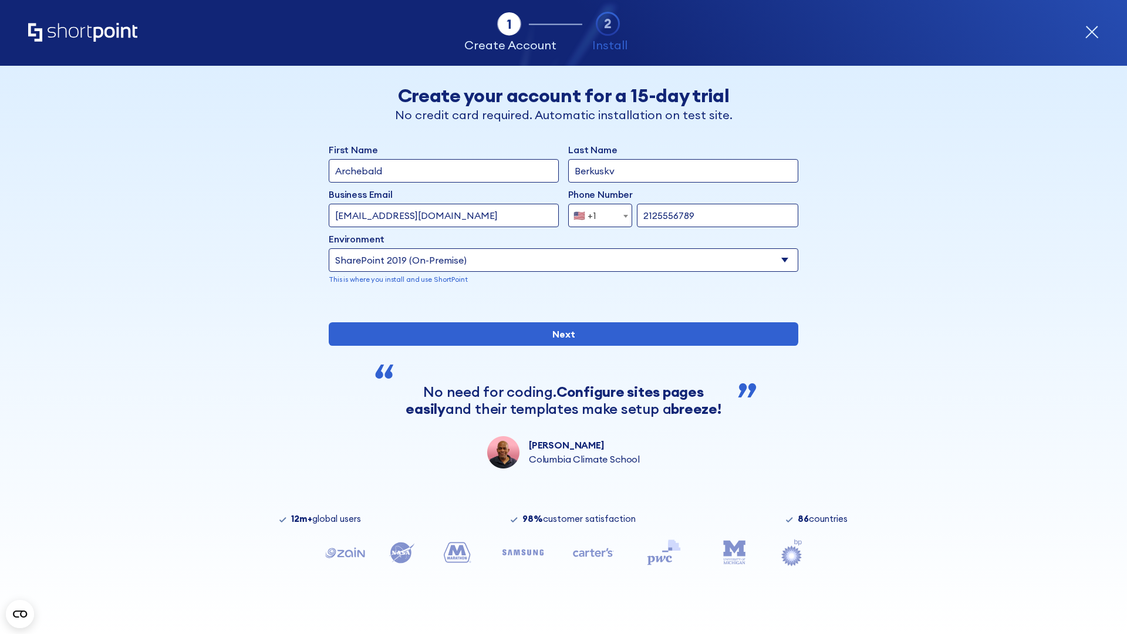
type input "2125556789"
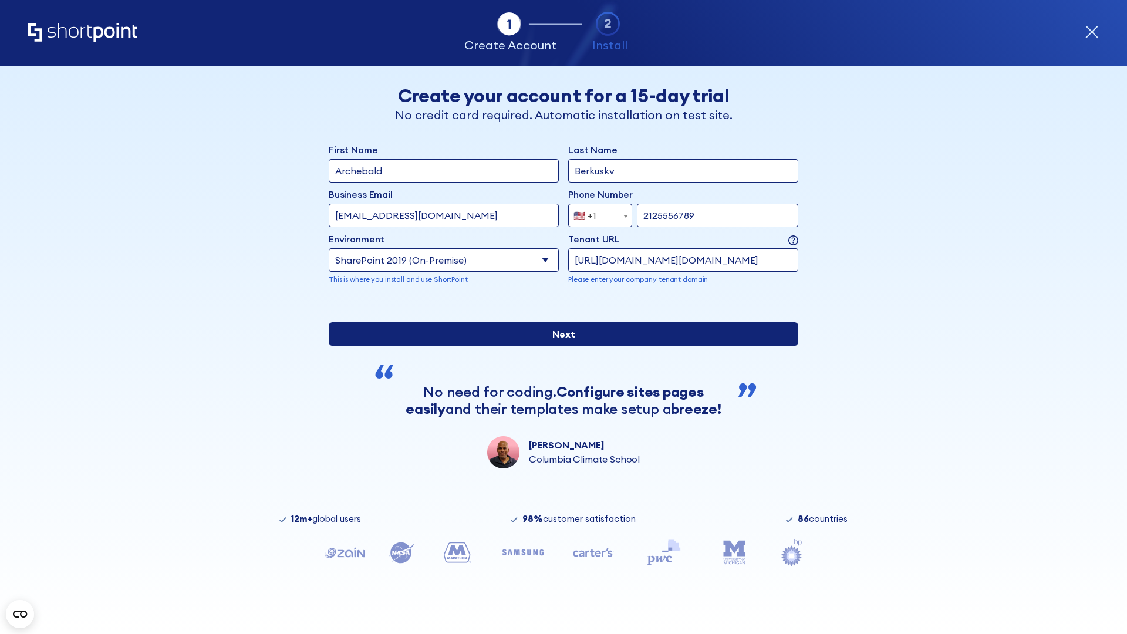
type input "http://malicious.com/sharepoint.com"
click at [559, 386] on div "First Name Archebald Last Name Berkuskv Business Email Invalid Email Address [E…" at bounding box center [564, 306] width 470 height 326
click at [559, 346] on input "Next" at bounding box center [564, 333] width 470 height 23
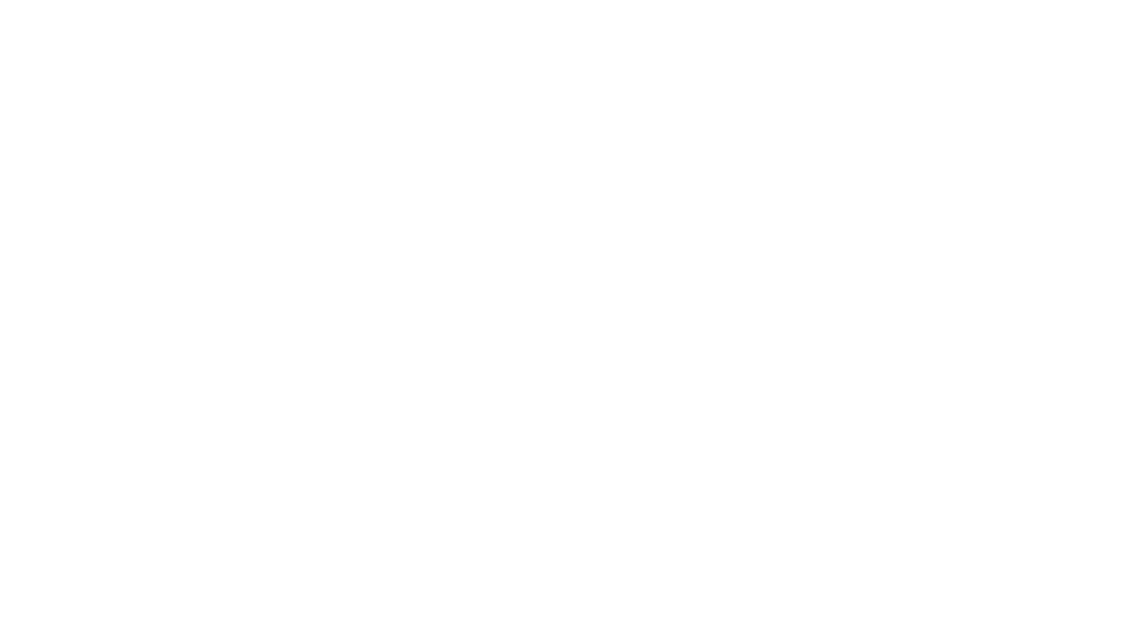
type input "Archebald"
type input "Berkuskv"
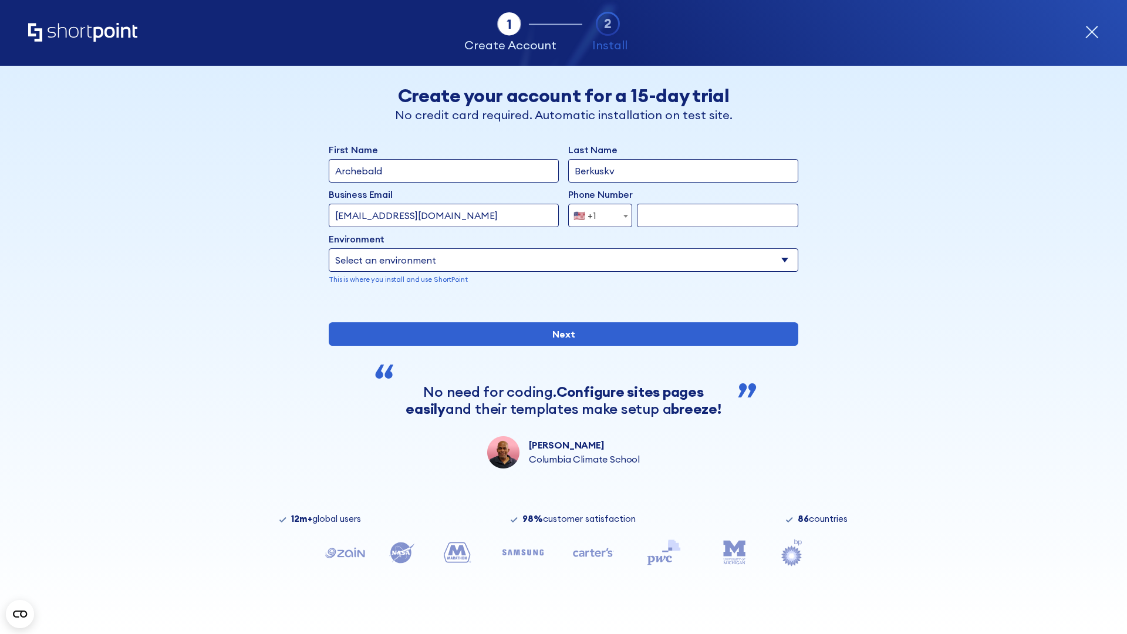
type input "[EMAIL_ADDRESS][DOMAIN_NAME]"
type input "2125556789"
select select "SharePoint 2019 (On-Premise)"
type input "2125556789"
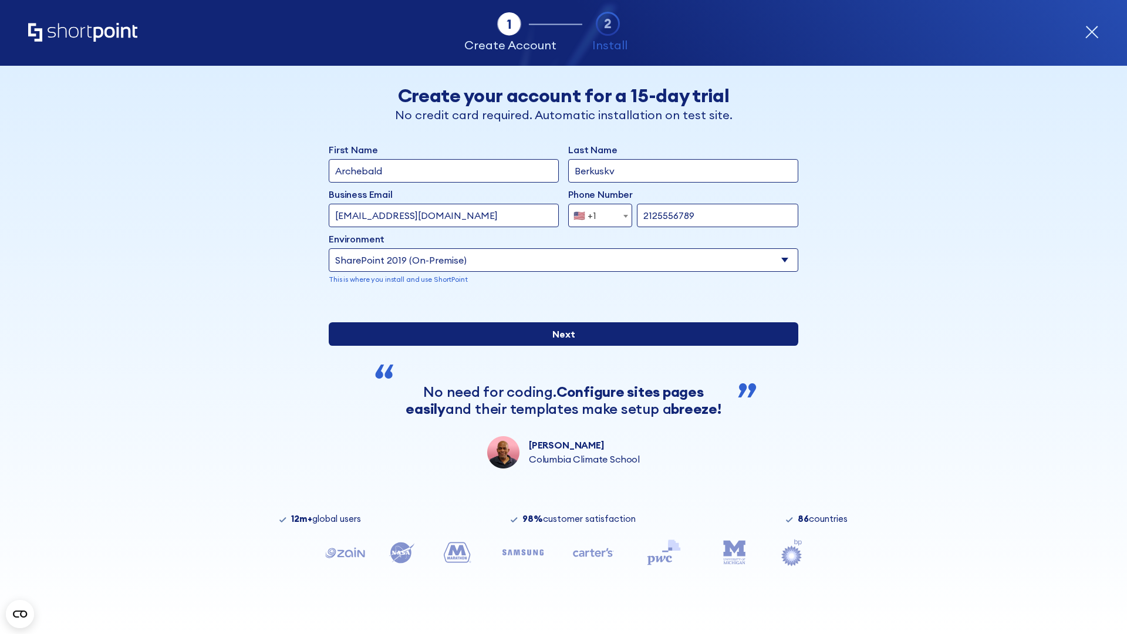
type input "ftp://site.sharepoint.dem"
click at [559, 397] on div "First Name Archebald Last Name Berkuskv Business Email Invalid Email Address [E…" at bounding box center [564, 306] width 470 height 326
click at [559, 346] on input "Next" at bounding box center [564, 333] width 470 height 23
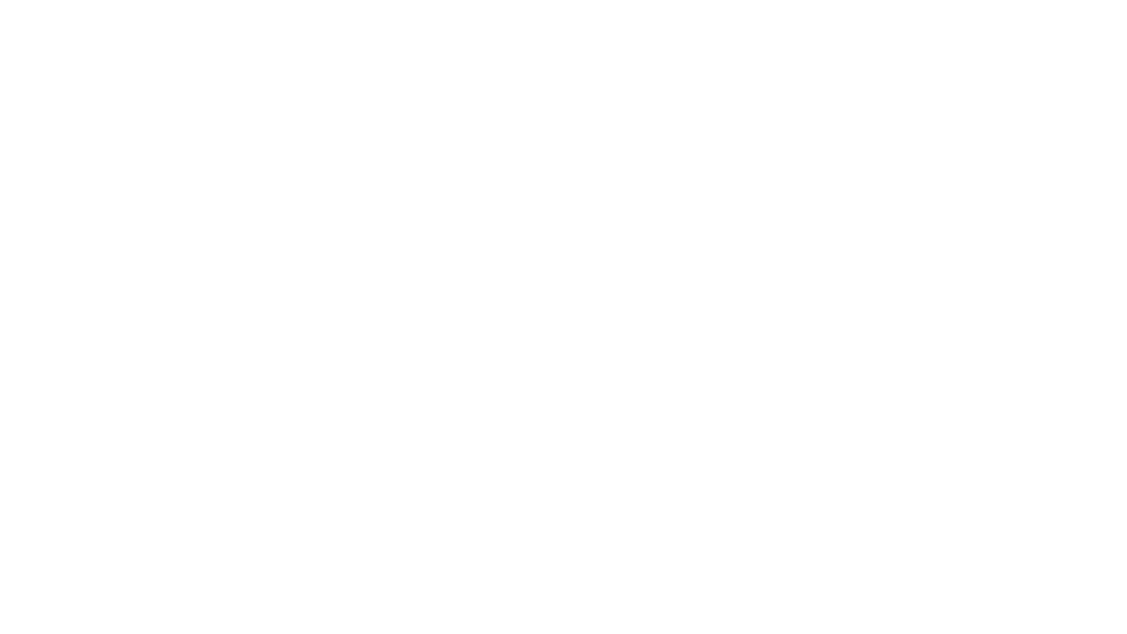
type input "Archebald"
type input "Berkuskv"
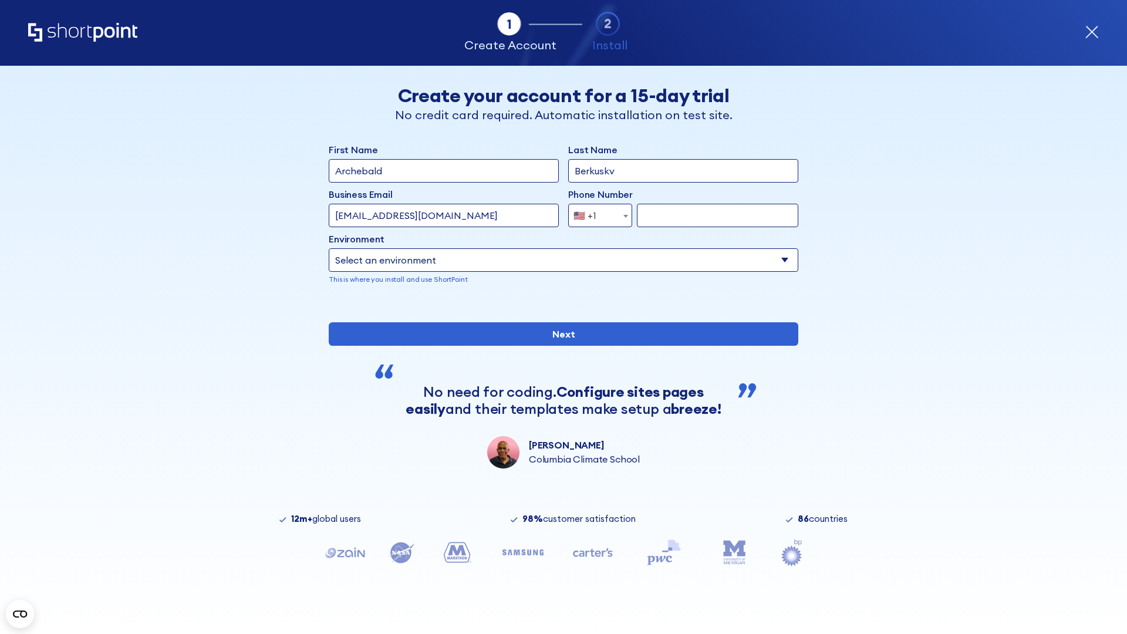
type input "[EMAIL_ADDRESS][DOMAIN_NAME]"
type input "2125556789"
select select "SharePoint 2019 (On-Premise)"
type input "2125556789"
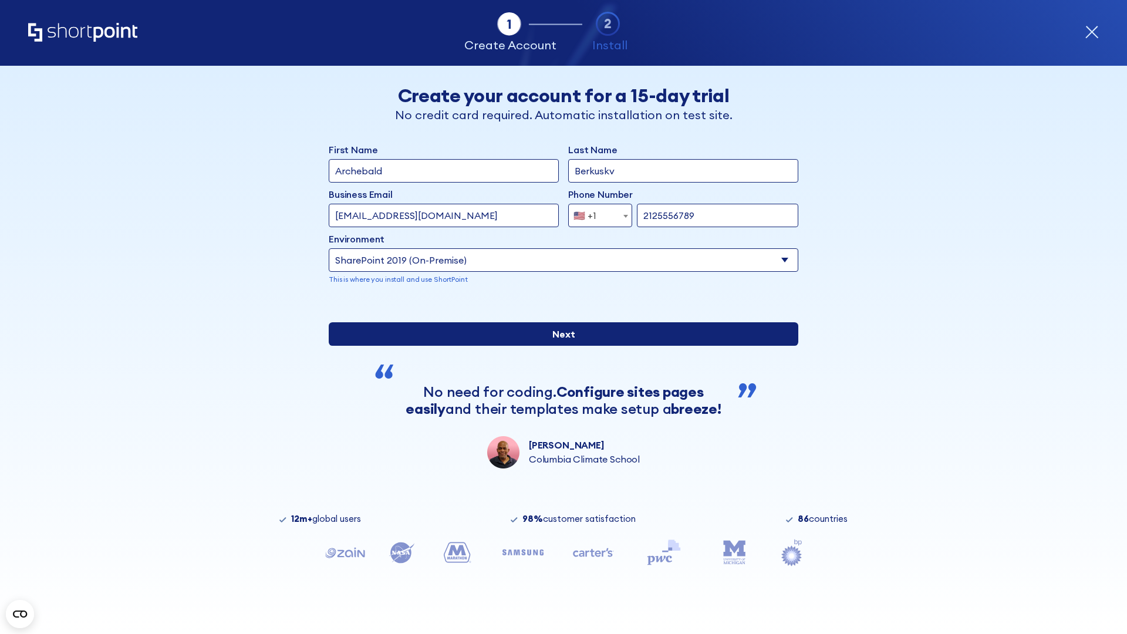
type input "https://sharepoint.com.evil.com"
click at [559, 395] on div "First Name Archebald Last Name Berkuskv Business Email Invalid Email Address [E…" at bounding box center [564, 306] width 470 height 326
click at [559, 346] on input "Next" at bounding box center [564, 333] width 470 height 23
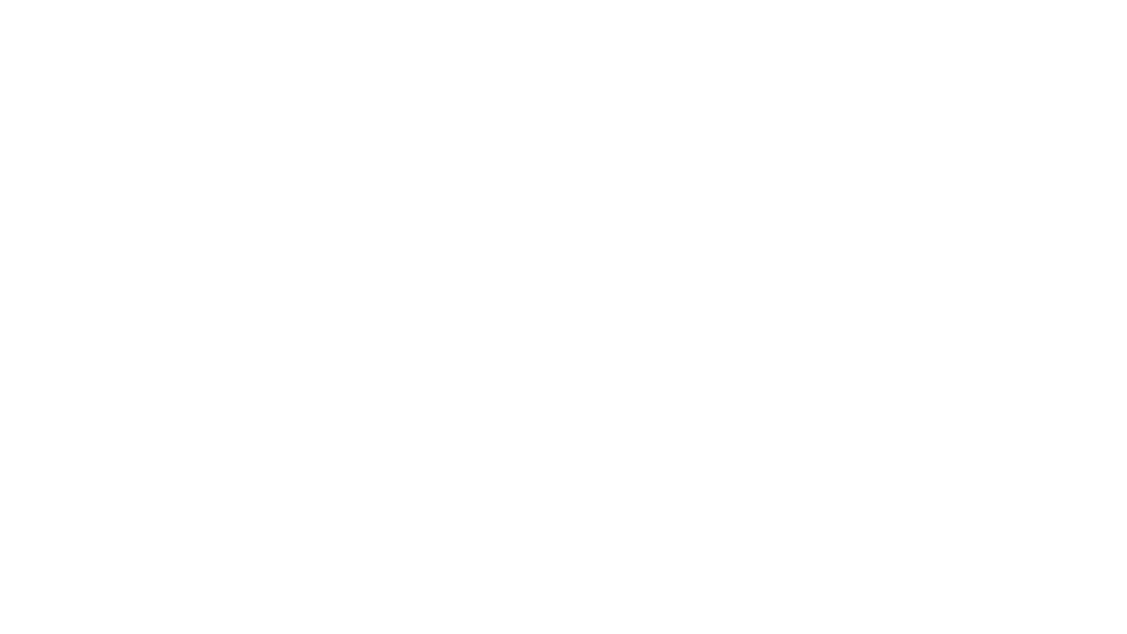
type input "Archebald"
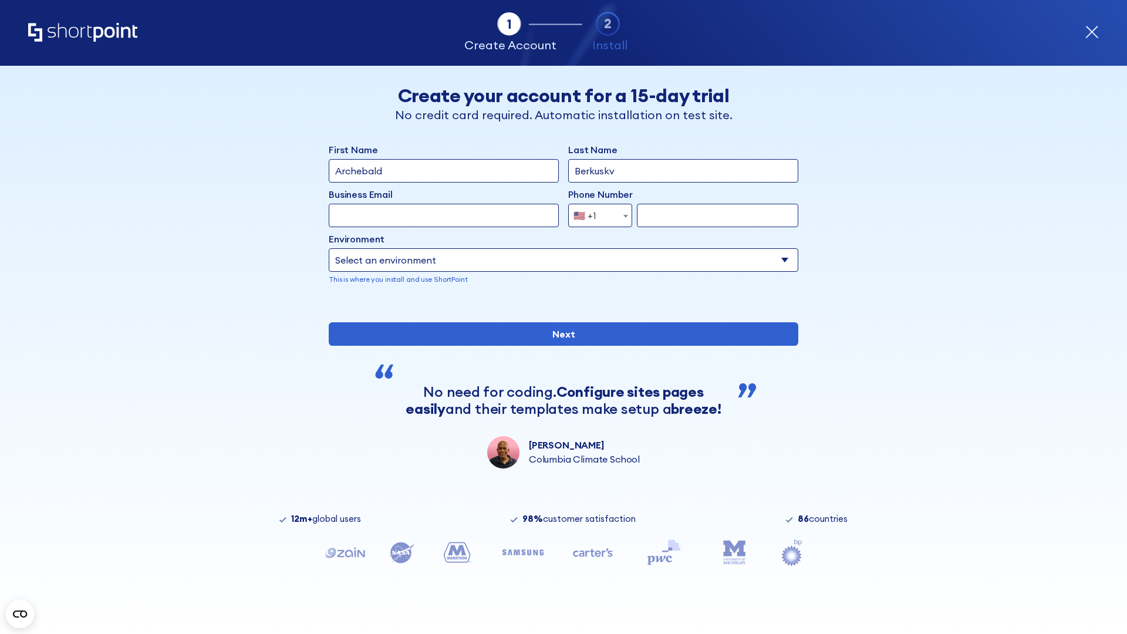
type input "Berkuskv"
type input "[EMAIL_ADDRESS][DOMAIN_NAME]"
type input "2125556789"
select select "SharePoint 2019 (On-Premise)"
type input "2125556789"
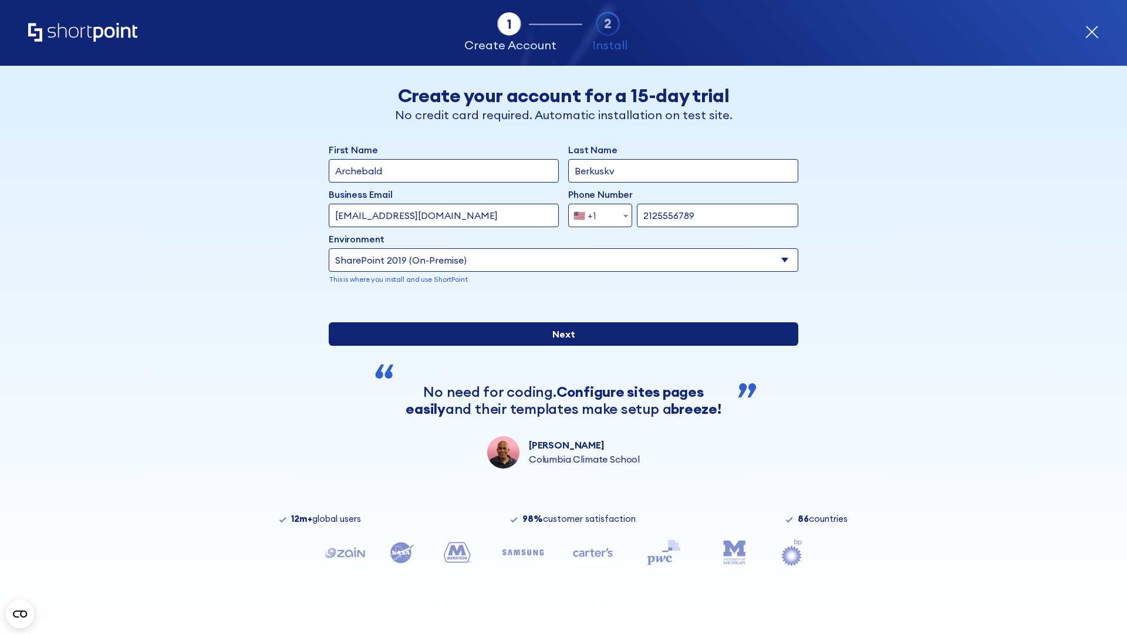
type input "[URL][DOMAIN_NAME]"
click at [559, 390] on div "First Name Archebald Last Name Berkuskv Business Email Invalid Email Address [E…" at bounding box center [564, 306] width 470 height 326
click at [559, 346] on input "Next" at bounding box center [564, 333] width 470 height 23
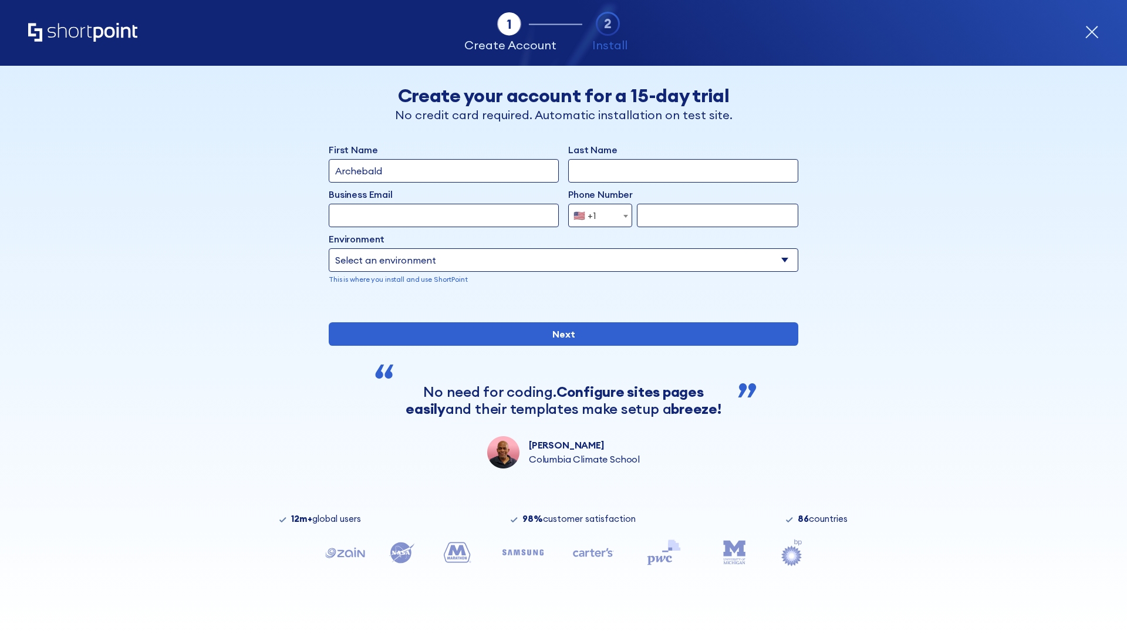
type input "Archebald"
type input "Berkuskv"
type input "[EMAIL_ADDRESS][DOMAIN_NAME]"
type input "2125556789"
select select "SharePoint 2019 (On-Premise)"
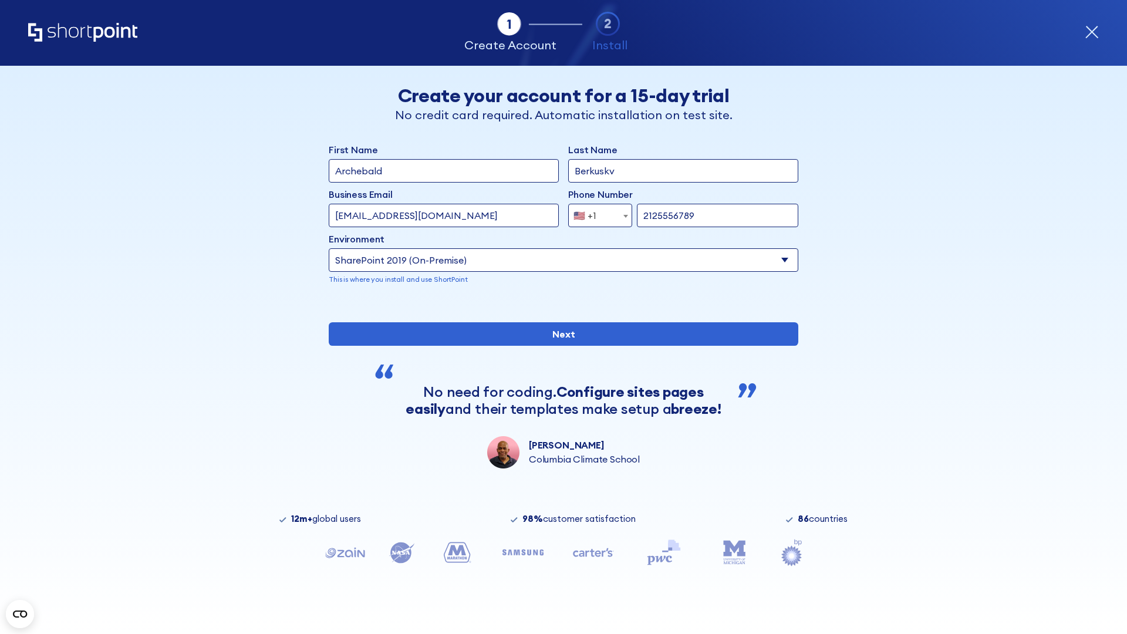
type input "2125556789"
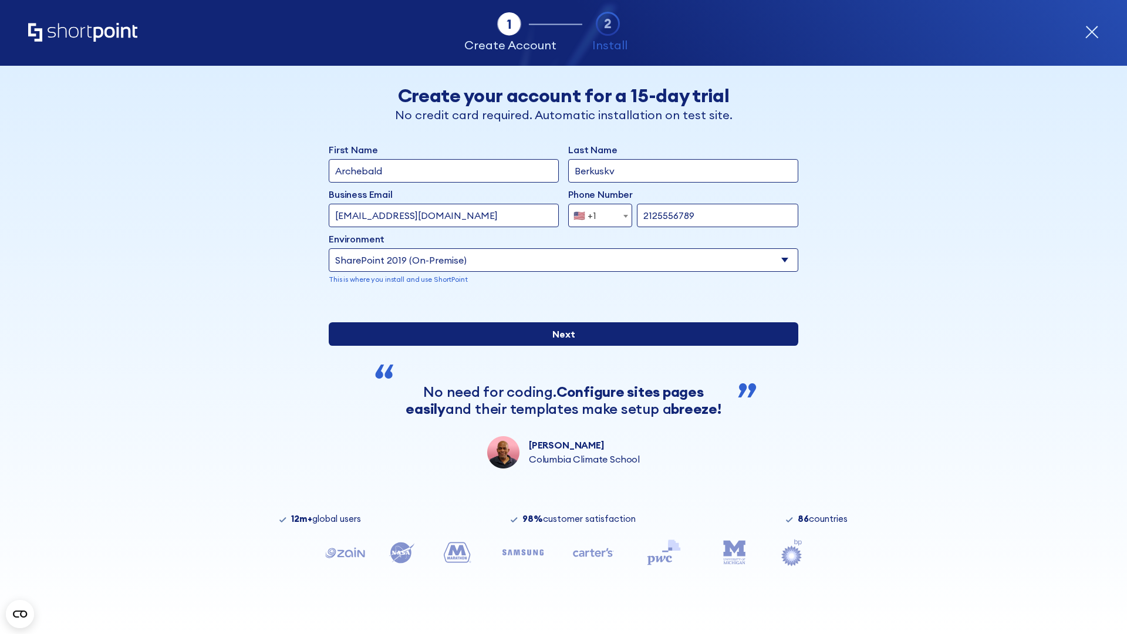
type input "https://project.sharepoint.cn"
click at [559, 397] on div "First Name Archebald Last Name Berkuskv Business Email Invalid Email Address [E…" at bounding box center [564, 306] width 470 height 326
click at [559, 346] on input "Next" at bounding box center [564, 333] width 470 height 23
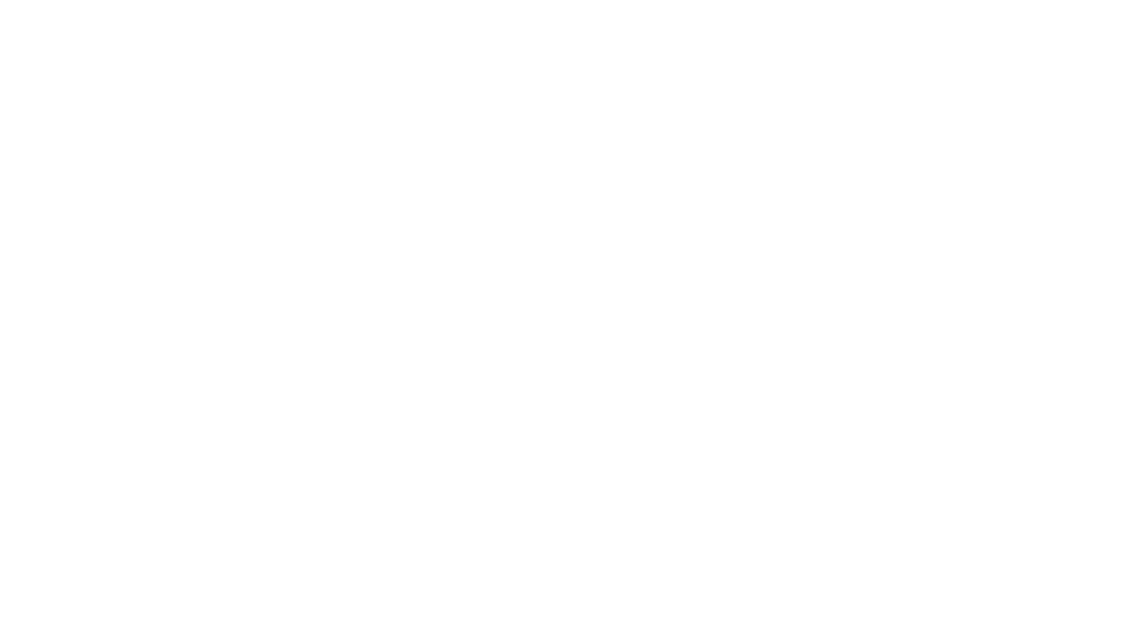
type input "Archebald"
type input "Berkuskv"
type input "[EMAIL_ADDRESS][DOMAIN_NAME]"
type input "2125556789"
select select "SharePoint 2019 (On-Premise)"
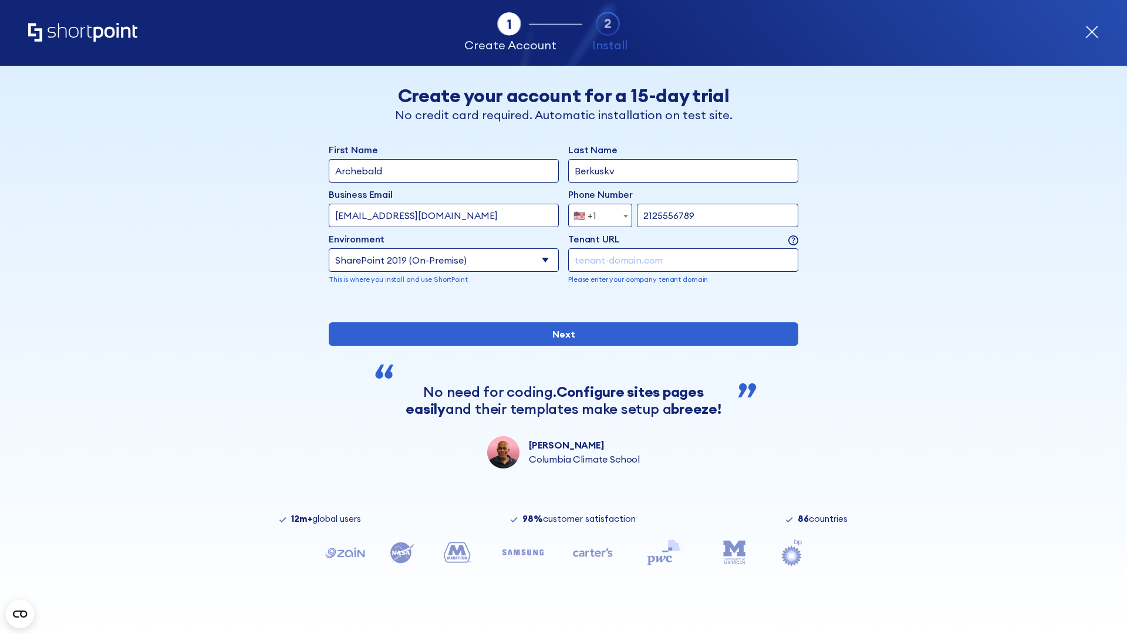
type input "2125556789"
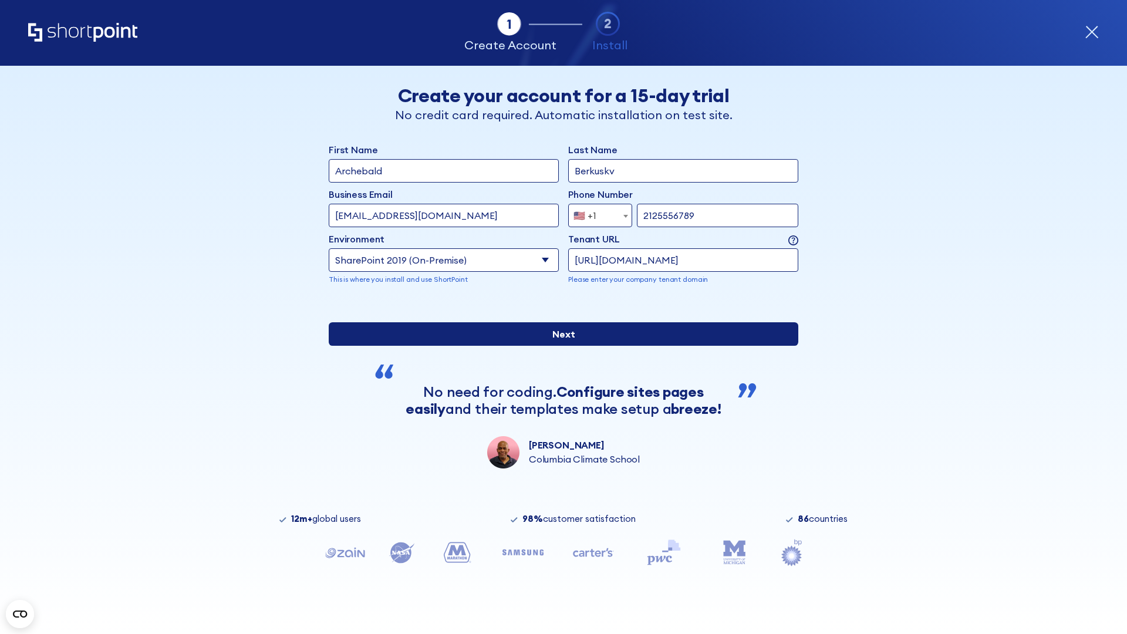
type input "[URL][DOMAIN_NAME]"
click at [559, 397] on div "First Name Archebald Last Name Berkuskv Business Email Invalid Email Address [E…" at bounding box center [564, 306] width 470 height 326
click at [559, 346] on input "Next" at bounding box center [564, 333] width 470 height 23
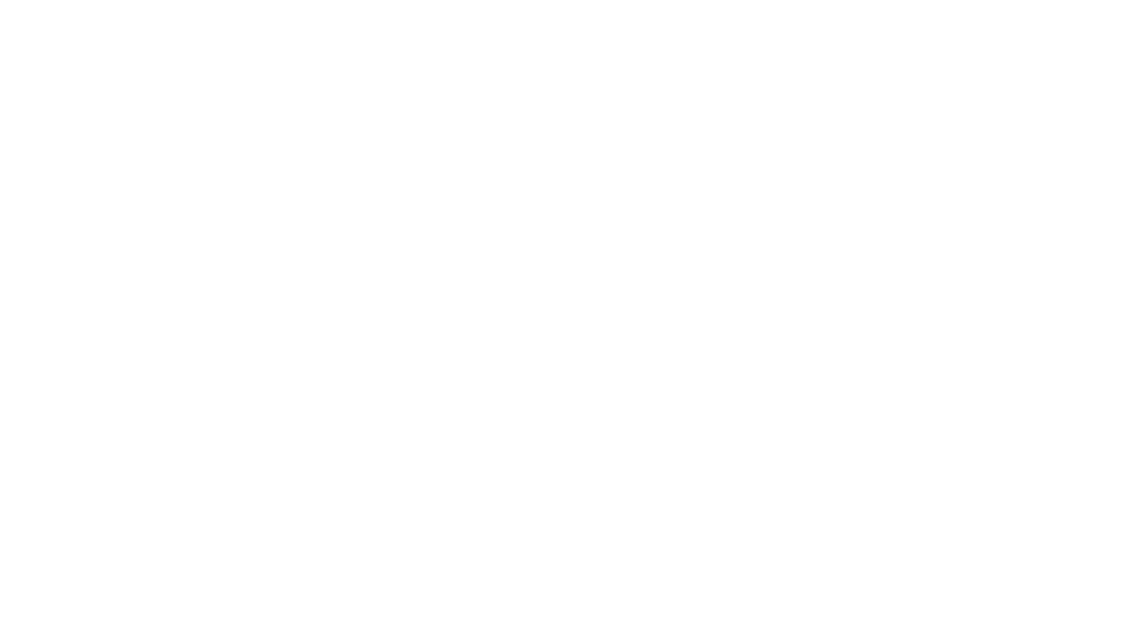
type input "Archebald"
type input "Berkuskv"
type input "[EMAIL_ADDRESS][DOMAIN_NAME]"
type input "2125556789"
select select "SharePoint 2019 (On-Premise)"
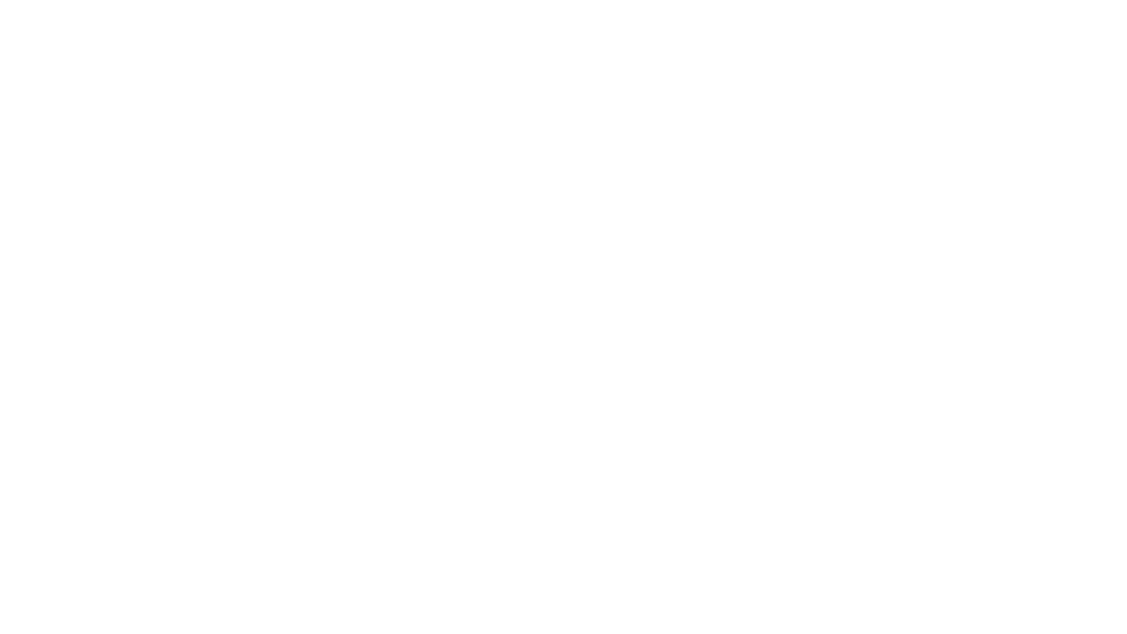
type input "2125556789"
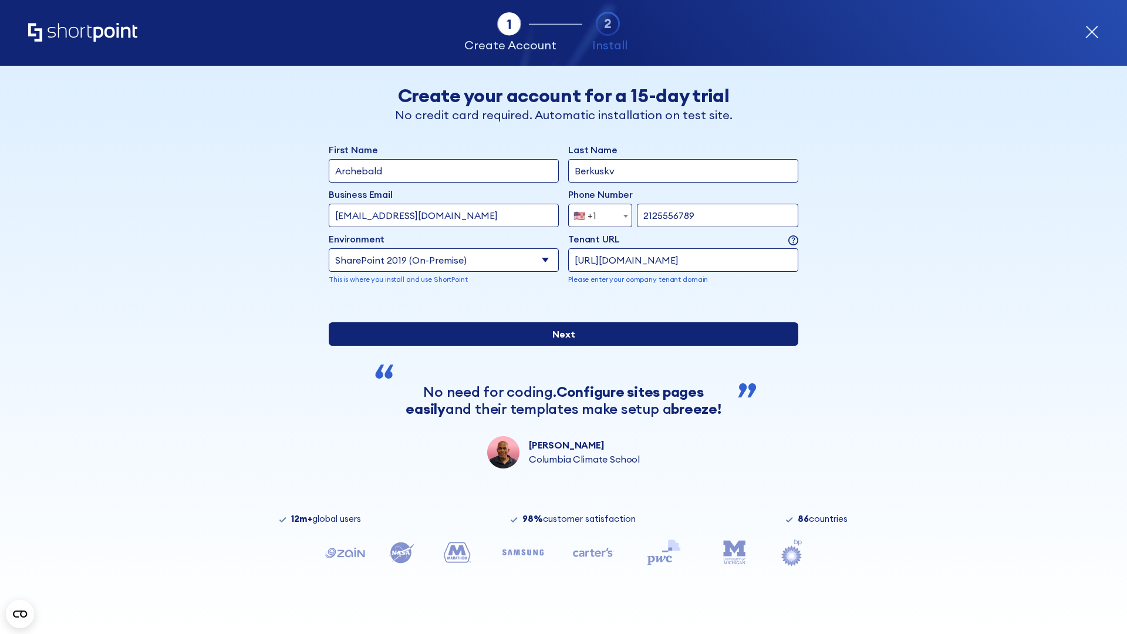
type input "https://secure.sharepoint.us"
click at [559, 410] on div "First Name Archebald Last Name Berkuskv Business Email Invalid Email Address [E…" at bounding box center [564, 306] width 470 height 326
click at [559, 346] on input "Next" at bounding box center [564, 333] width 470 height 23
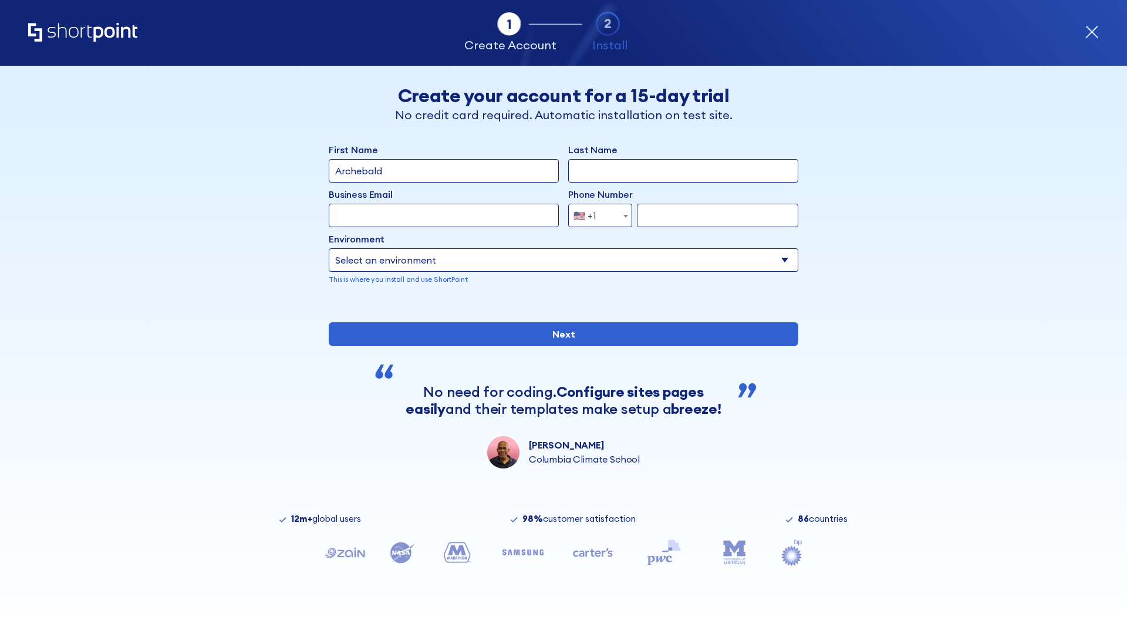
type input "Archebald"
type input "Berkuskv"
type input "[EMAIL_ADDRESS][DOMAIN_NAME]"
type input "2125556789"
select select "SharePoint 2019 (On-Premise)"
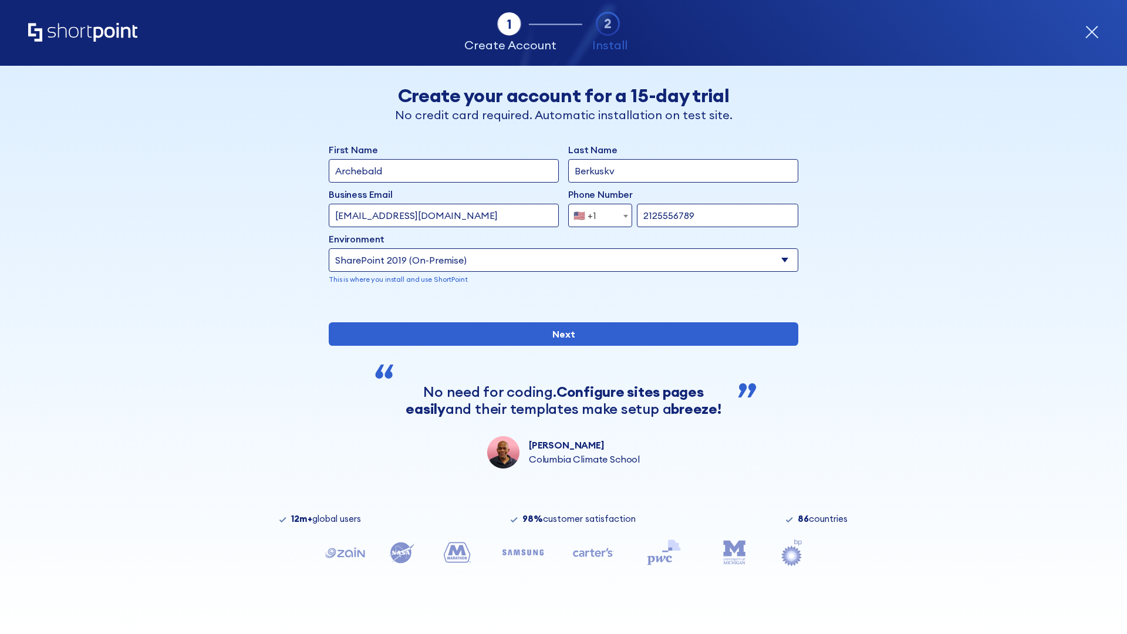
type input "2125556789"
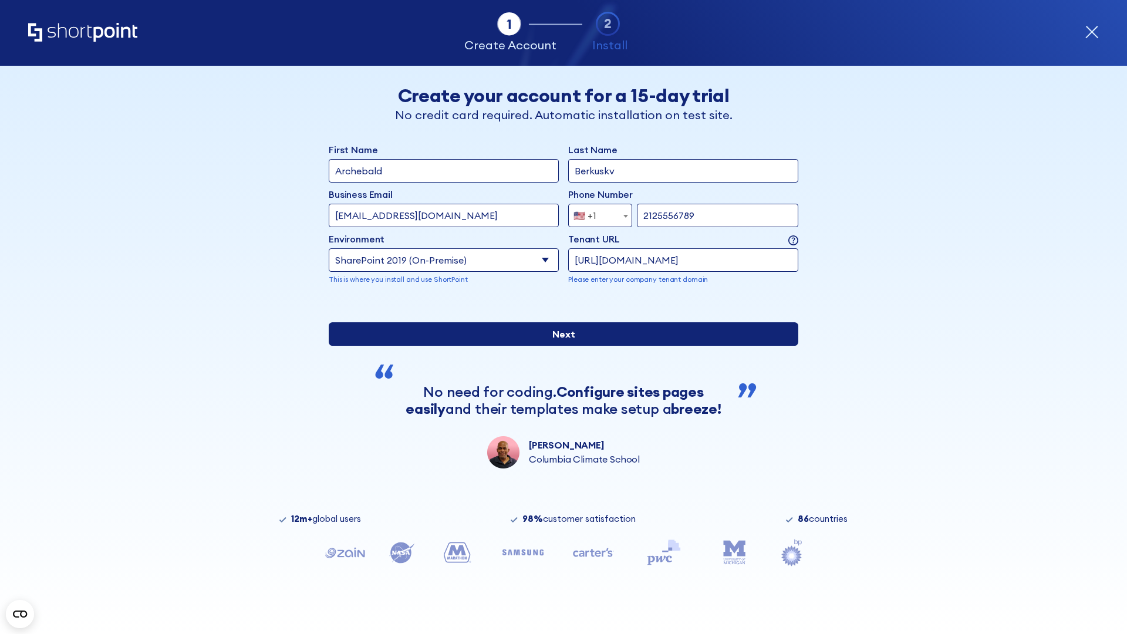
type input "https://alpha.sharepoint-mil.us"
click at [559, 411] on div "First Name Archebald Last Name Berkuskv Business Email Invalid Email Address [E…" at bounding box center [564, 306] width 470 height 326
click at [559, 346] on input "Next" at bounding box center [564, 333] width 470 height 23
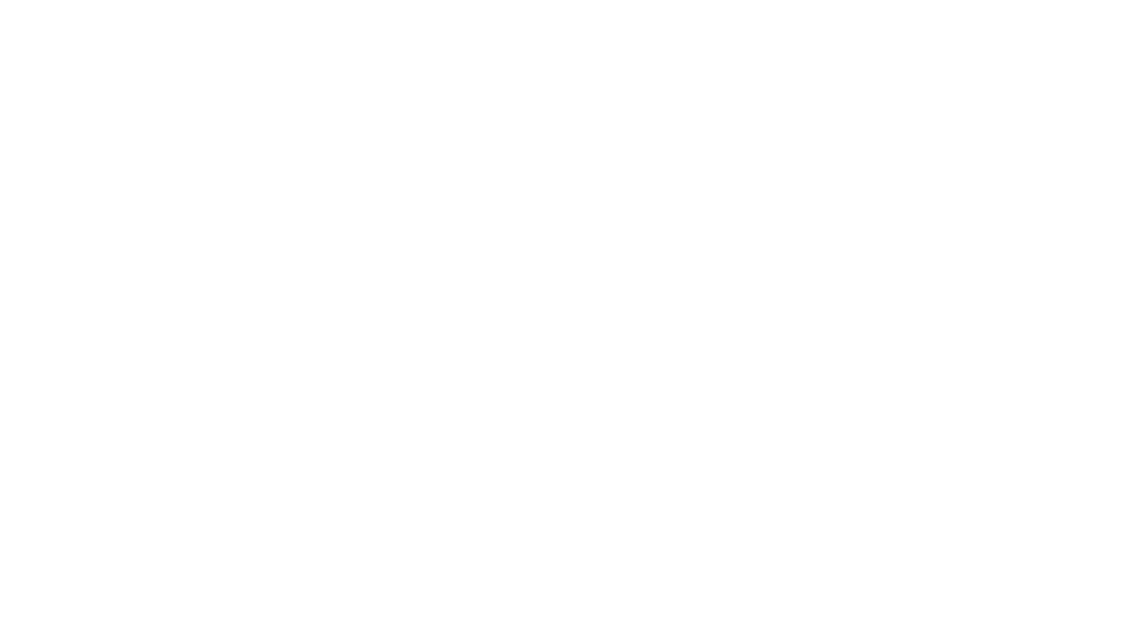
type input "Archebald"
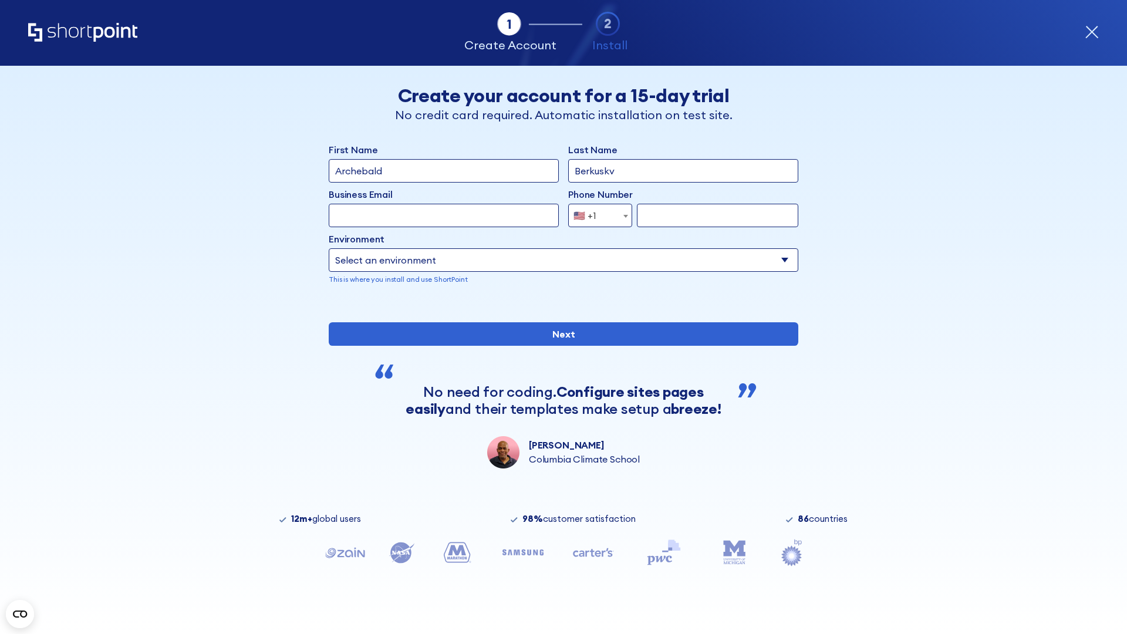
type input "Berkuskv"
type input "[EMAIL_ADDRESS][DOMAIN_NAME]"
type input "2125556789"
select select "SharePoint 2019 (On-Premise)"
type input "2125556789"
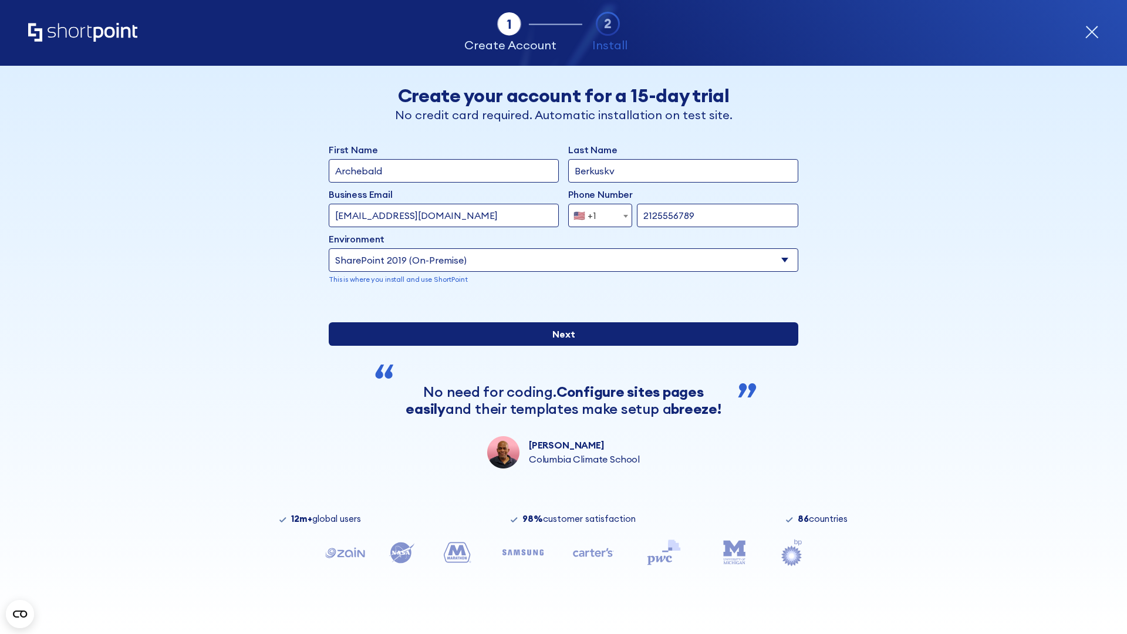
type input "https://team.dps.mil"
click at [559, 431] on div "First Name Archebald Last Name Berkuskv Business Email Invalid Email Address [E…" at bounding box center [564, 306] width 470 height 326
click at [559, 346] on input "Next" at bounding box center [564, 333] width 470 height 23
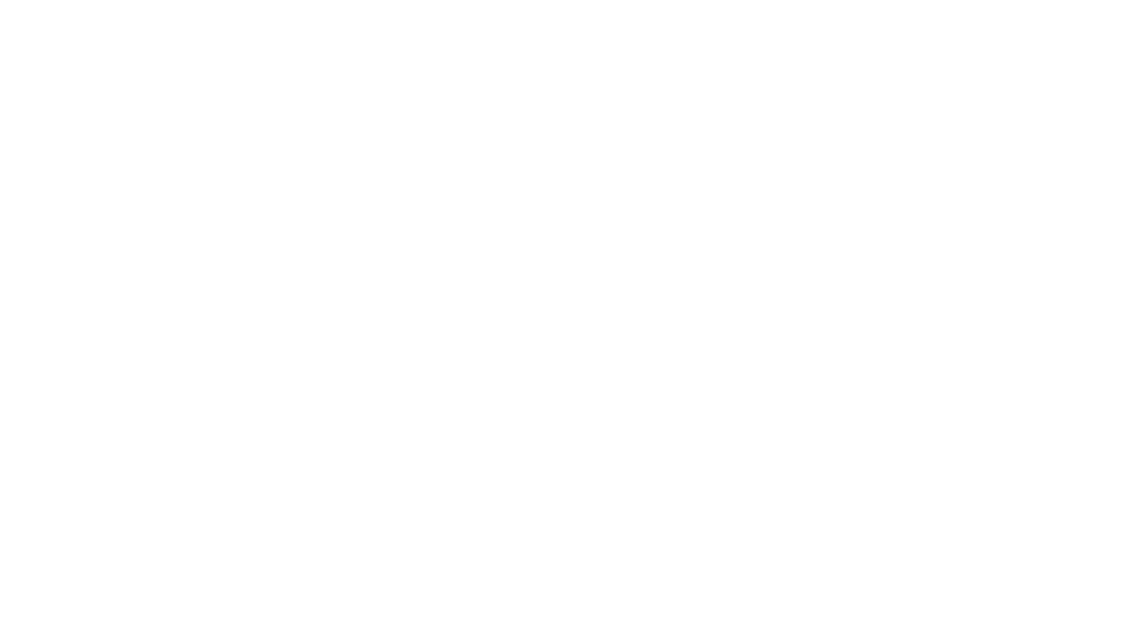
type input "Archebald"
type input "Berkuskv"
type input "[EMAIL_ADDRESS][DOMAIN_NAME]"
type input "2125556789"
select select "SharePoint 2016 (On-Premise)"
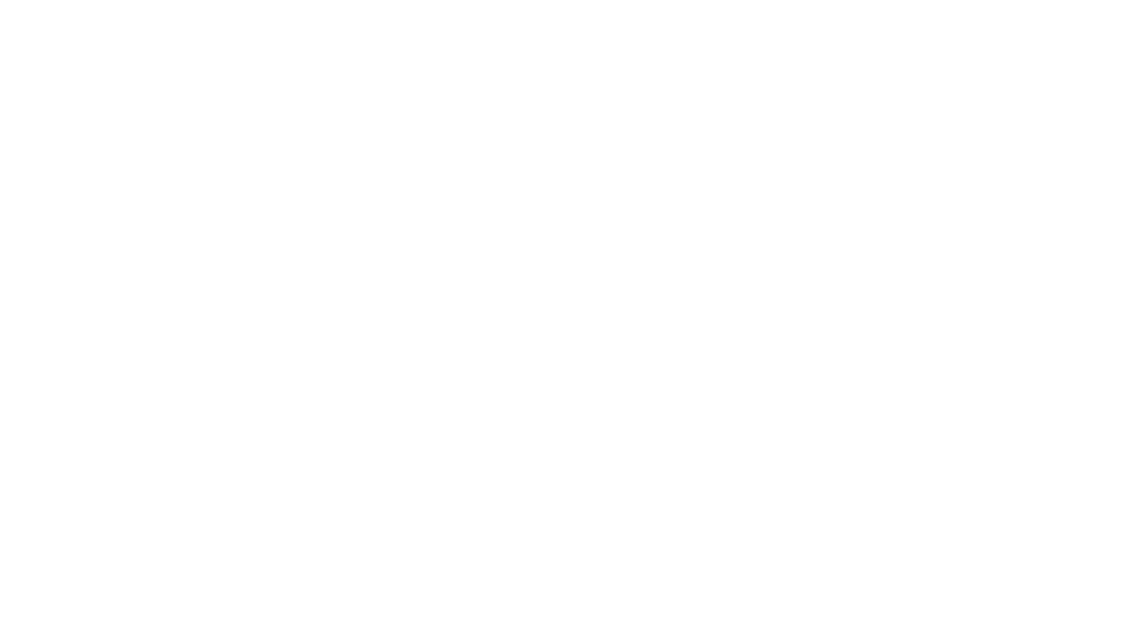
type input "2125556789"
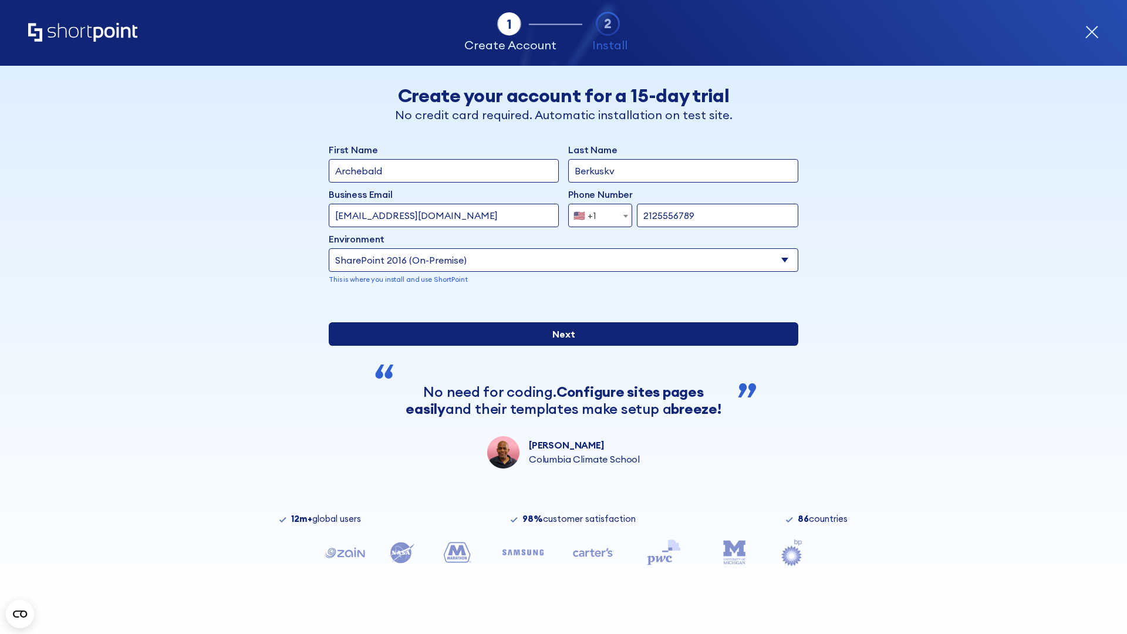
click at [559, 416] on div "First Name Archebald Last Name Berkuskv Business Email Invalid Email Address [E…" at bounding box center [564, 306] width 470 height 326
click at [559, 346] on input "Next" at bounding box center [564, 333] width 470 height 23
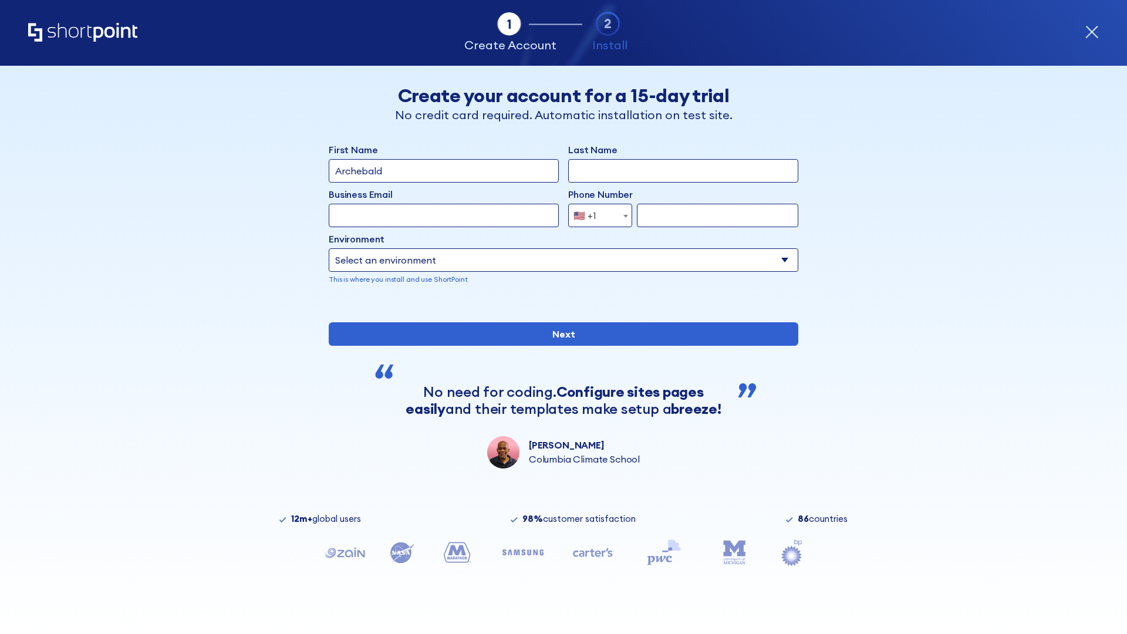
type input "Archebald"
type input "Berkuskv"
type input "[EMAIL_ADDRESS][DOMAIN_NAME]"
type input "2125556789"
select select "SharePoint 2013 (On-Premise)"
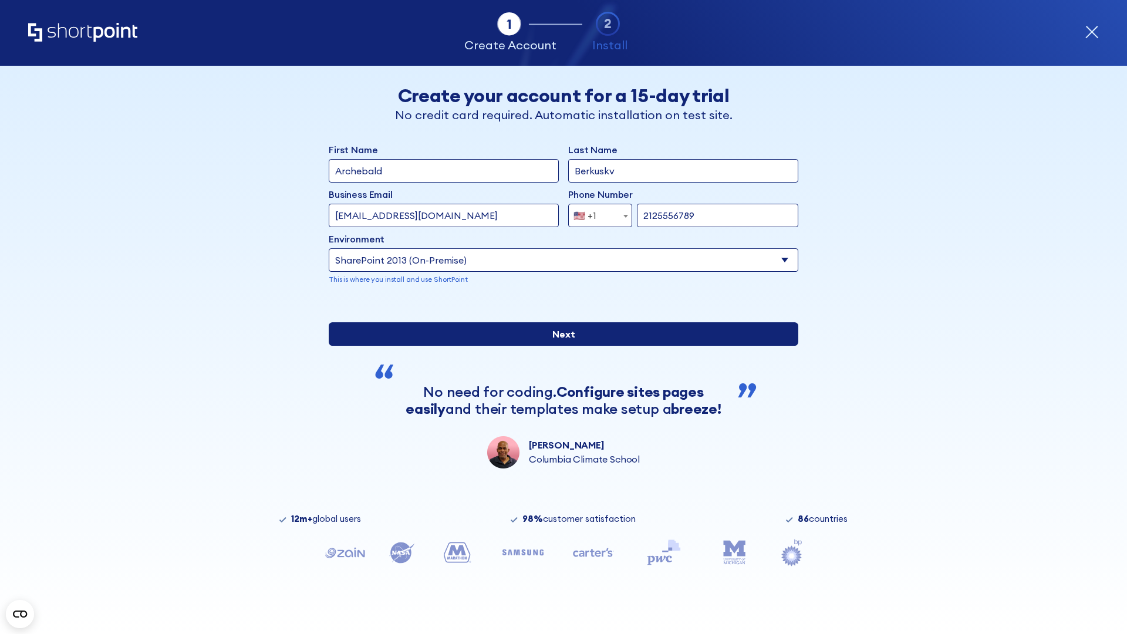
type input "2125556789"
click at [559, 391] on div "First Name Archebald Last Name Berkuskv Business Email Invalid Email Address [E…" at bounding box center [564, 306] width 470 height 326
click at [559, 346] on input "Next" at bounding box center [564, 333] width 470 height 23
